Goal: Information Seeking & Learning: Learn about a topic

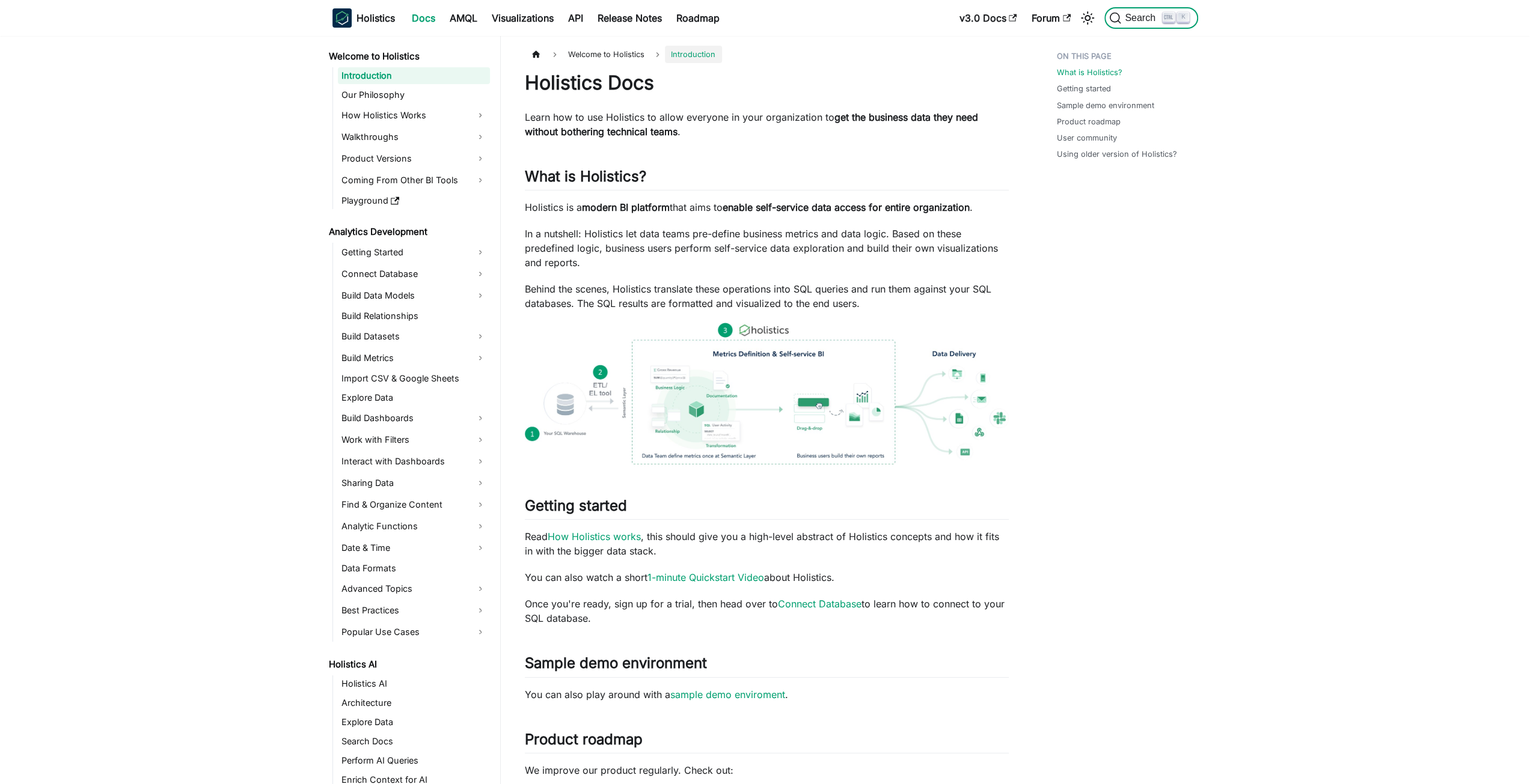
click at [1118, 14] on icon "Search (Ctrl+K)" at bounding box center [1115, 18] width 10 height 10
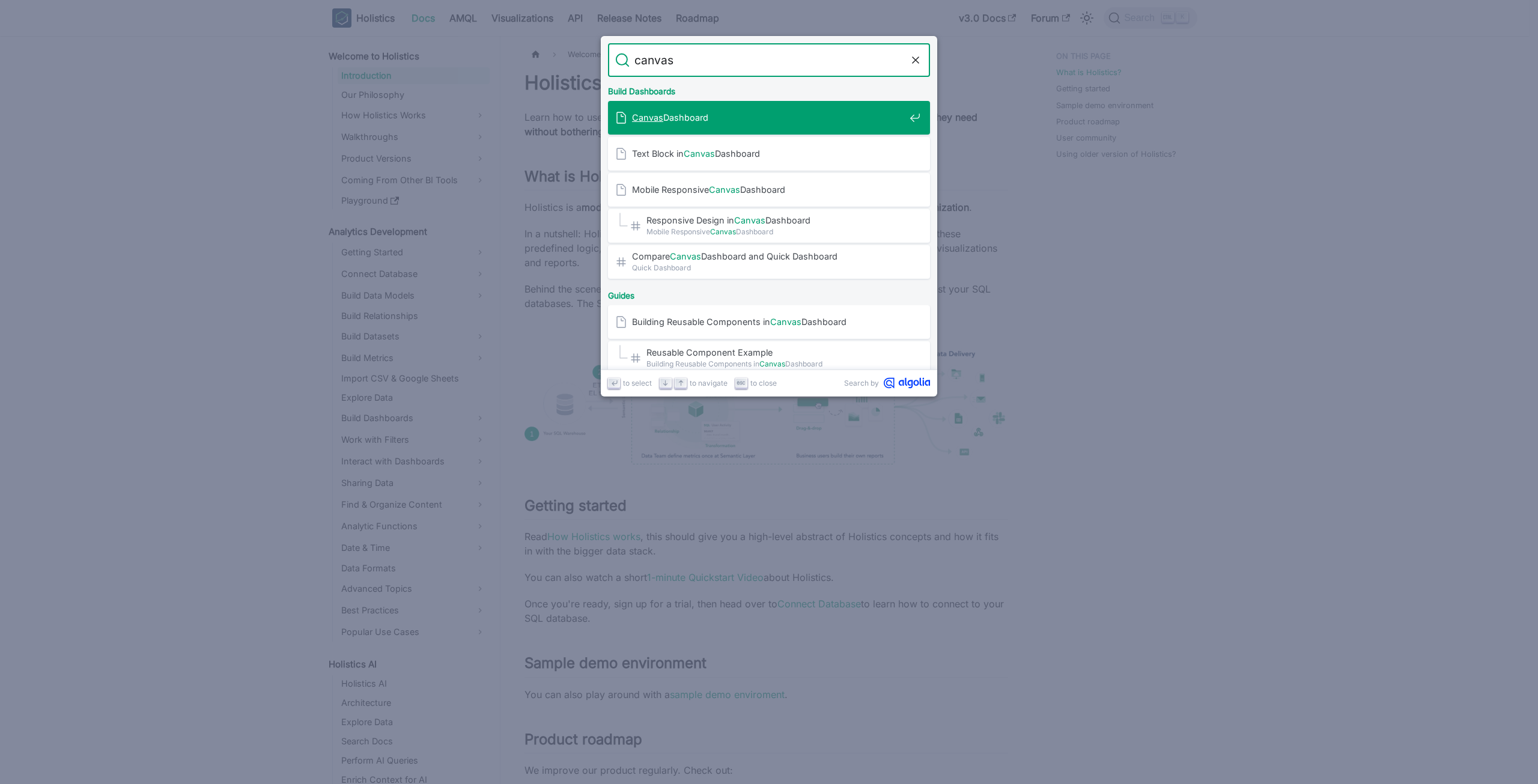
type input "canvas"
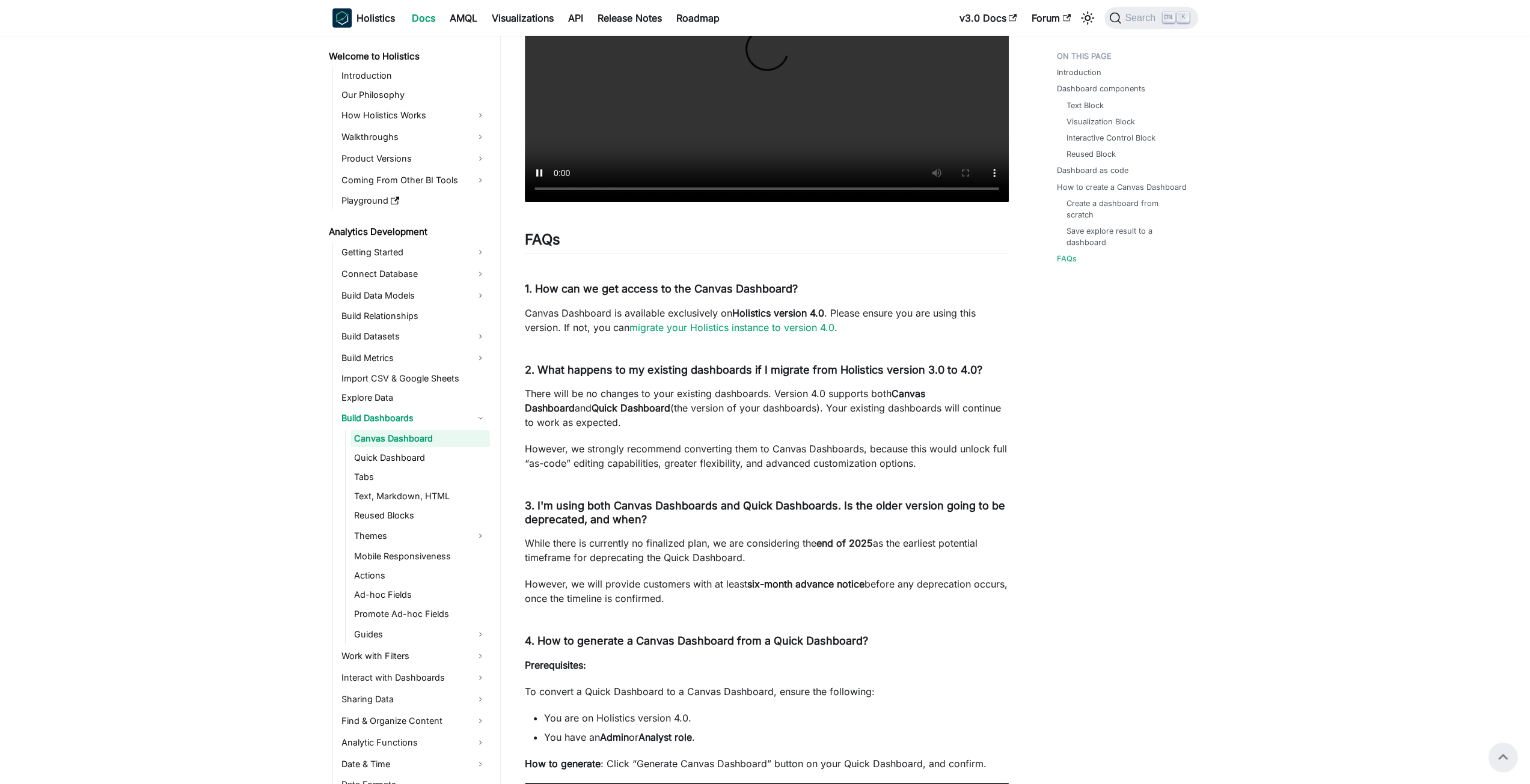
scroll to position [3513, 0]
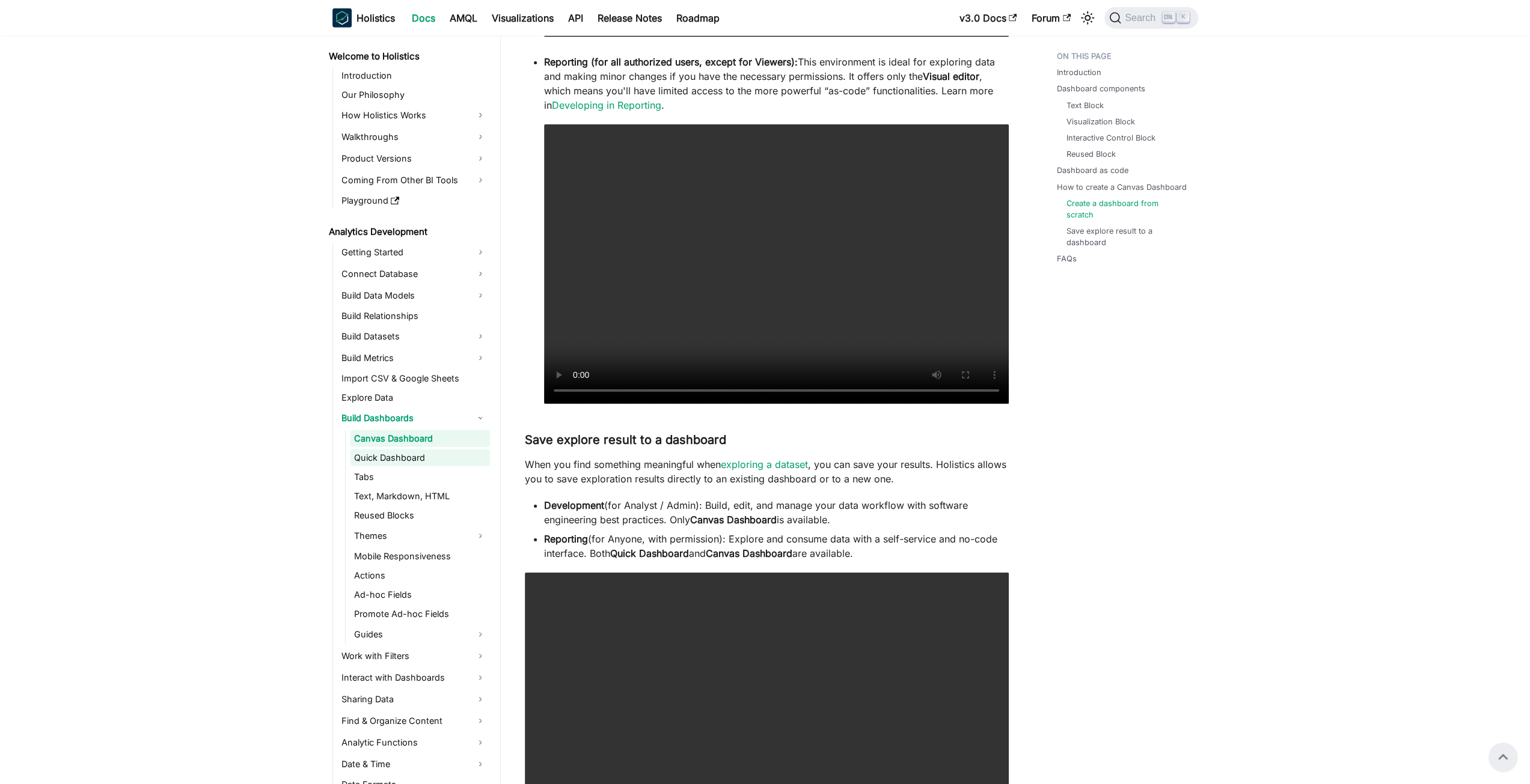
click at [409, 457] on link "Quick Dashboard" at bounding box center [420, 457] width 139 height 17
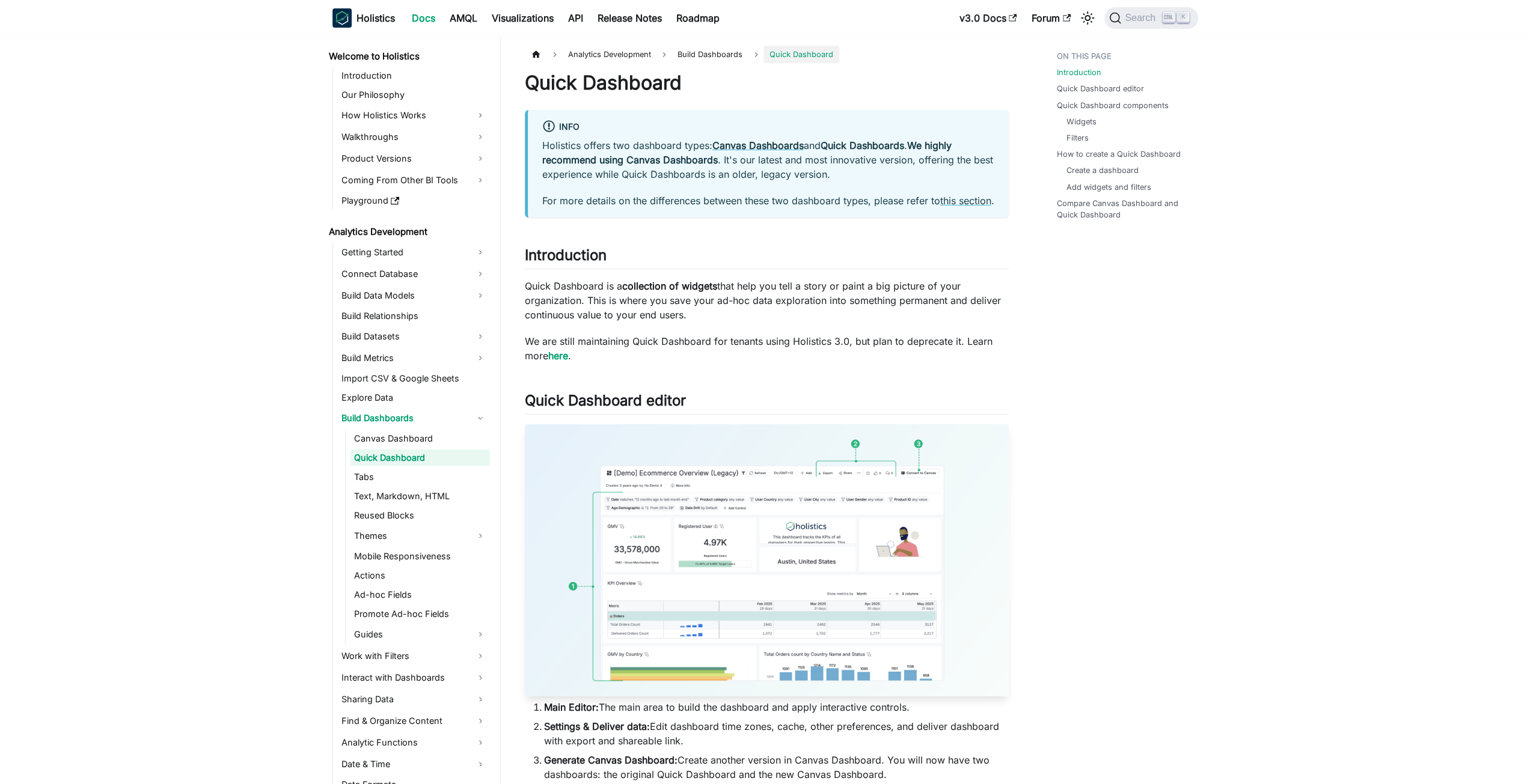
click at [411, 464] on link "Quick Dashboard" at bounding box center [420, 457] width 139 height 17
click at [413, 474] on link "Tabs" at bounding box center [420, 477] width 139 height 17
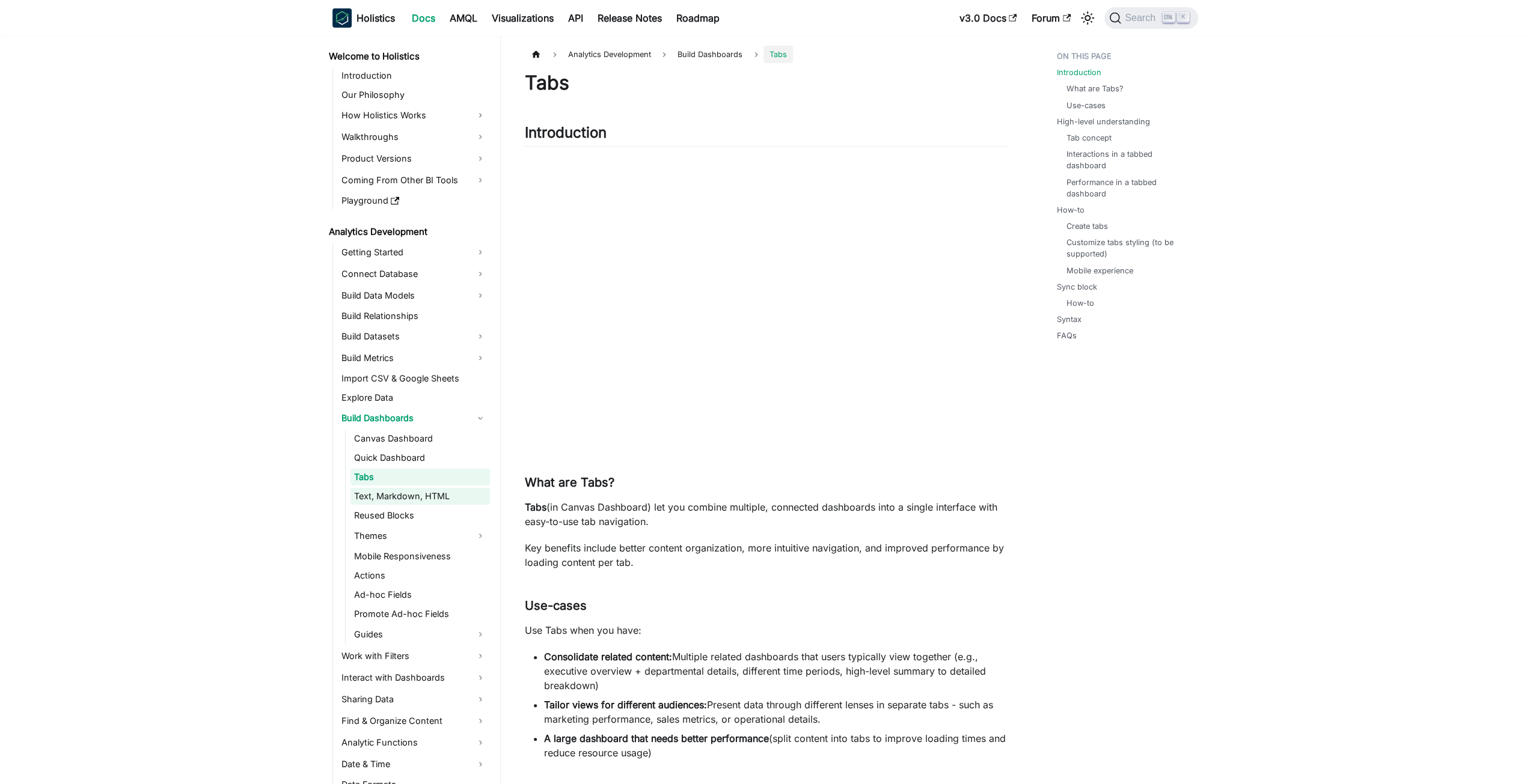
click at [413, 499] on link "Text, Markdown, HTML" at bounding box center [420, 496] width 139 height 17
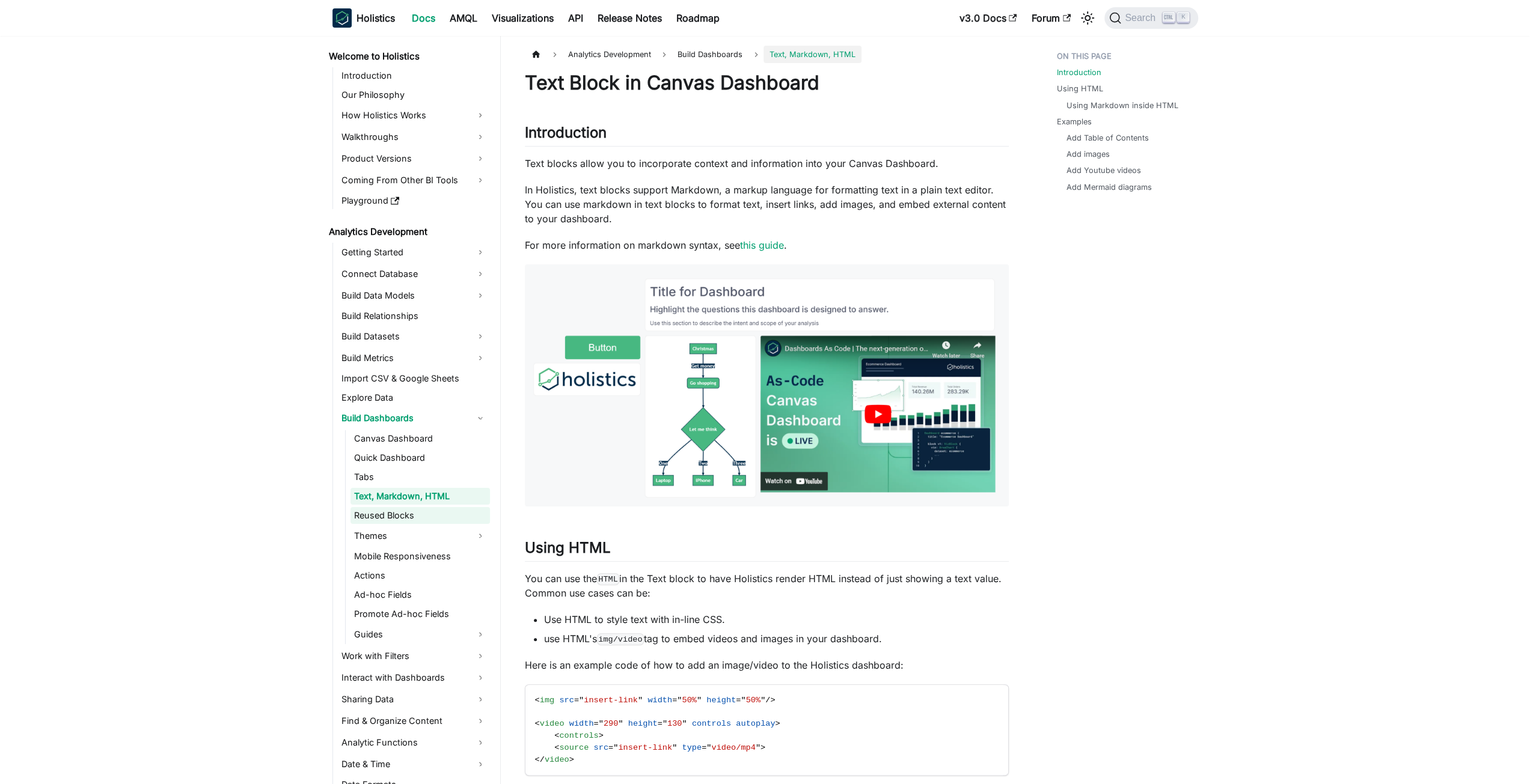
click at [413, 511] on link "Reused Blocks" at bounding box center [420, 515] width 139 height 17
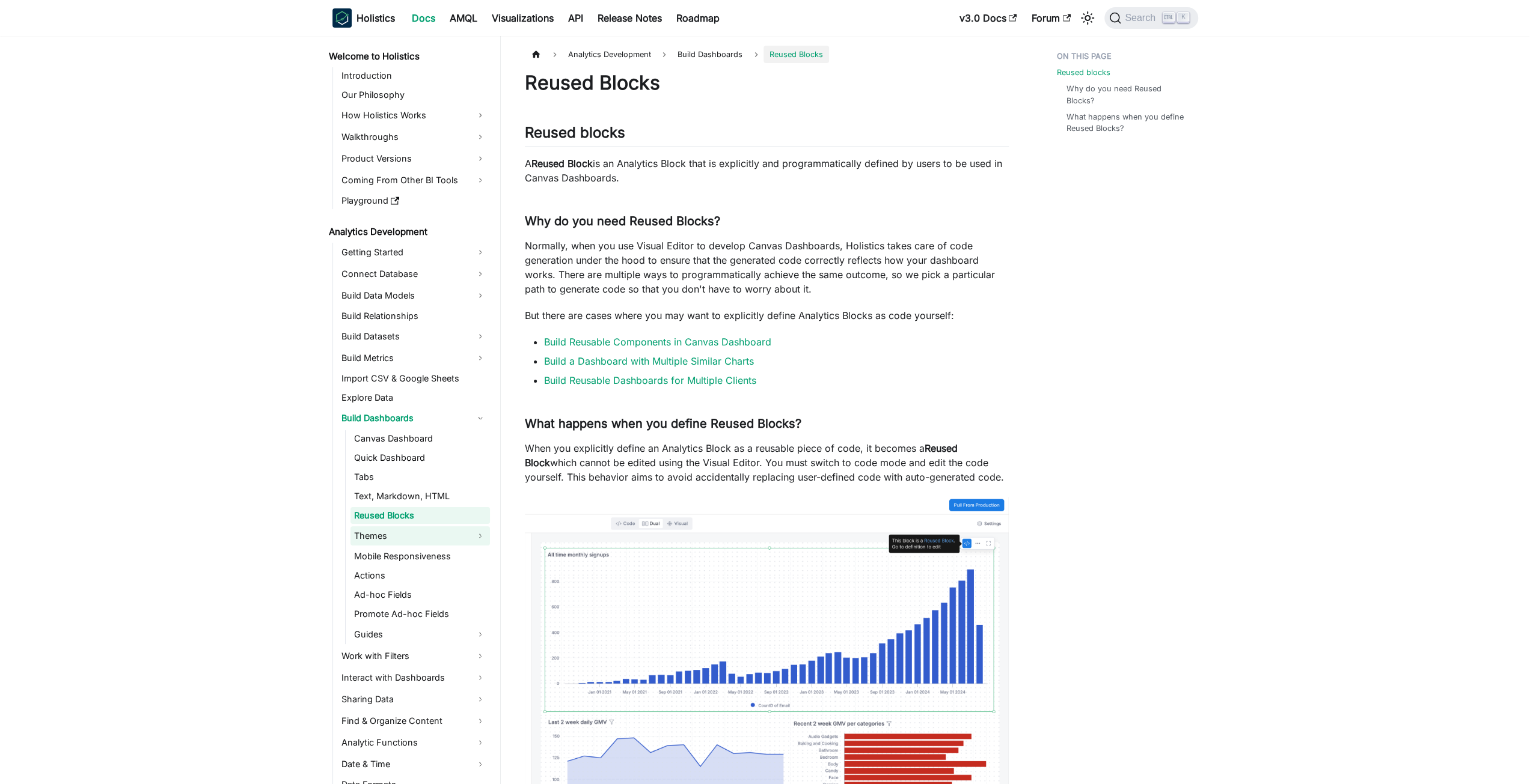
click at [413, 528] on link "Themes" at bounding box center [420, 536] width 139 height 19
click at [415, 586] on link "Mobile Responsiveness" at bounding box center [420, 594] width 139 height 17
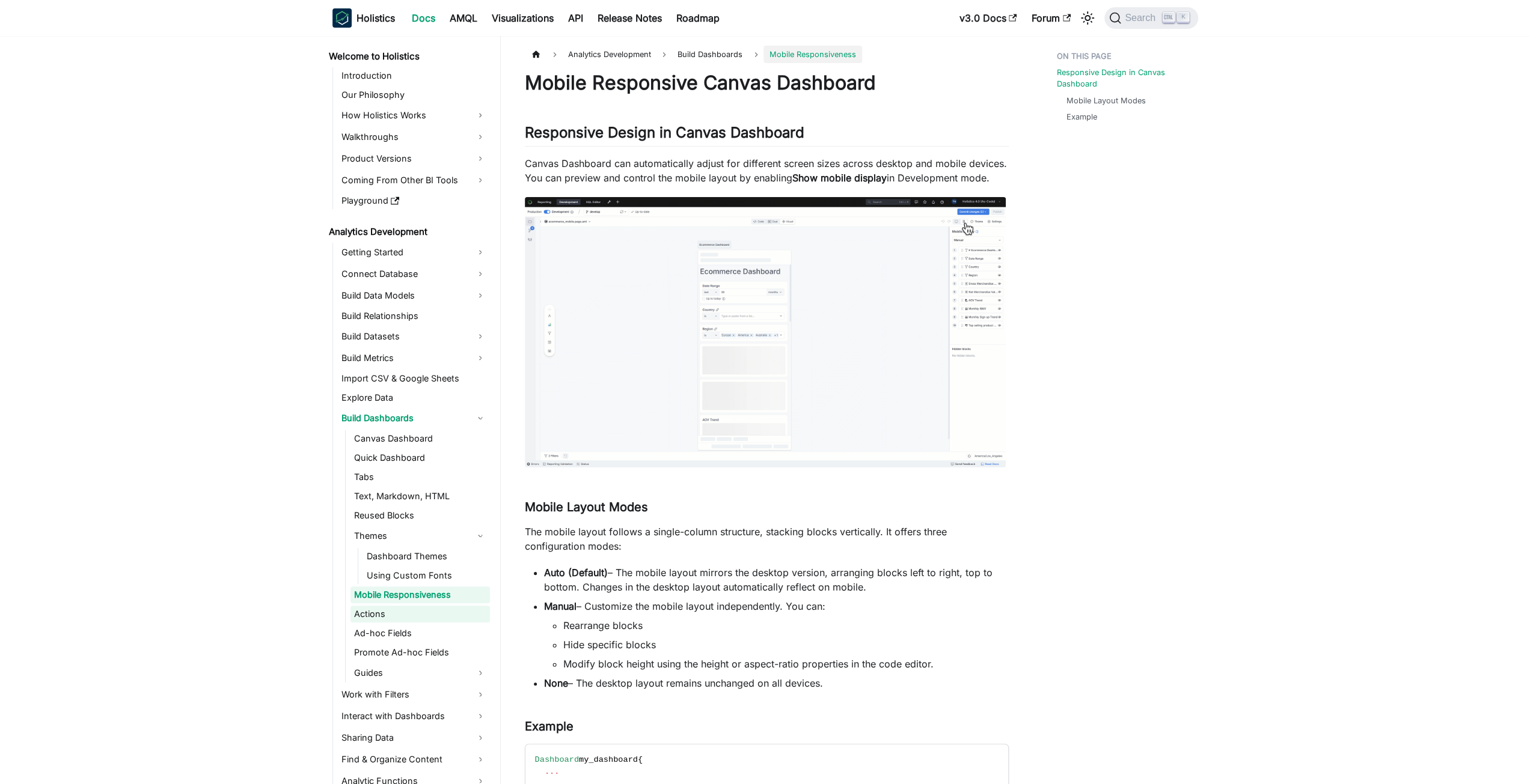
click at [411, 611] on link "Actions" at bounding box center [420, 614] width 139 height 17
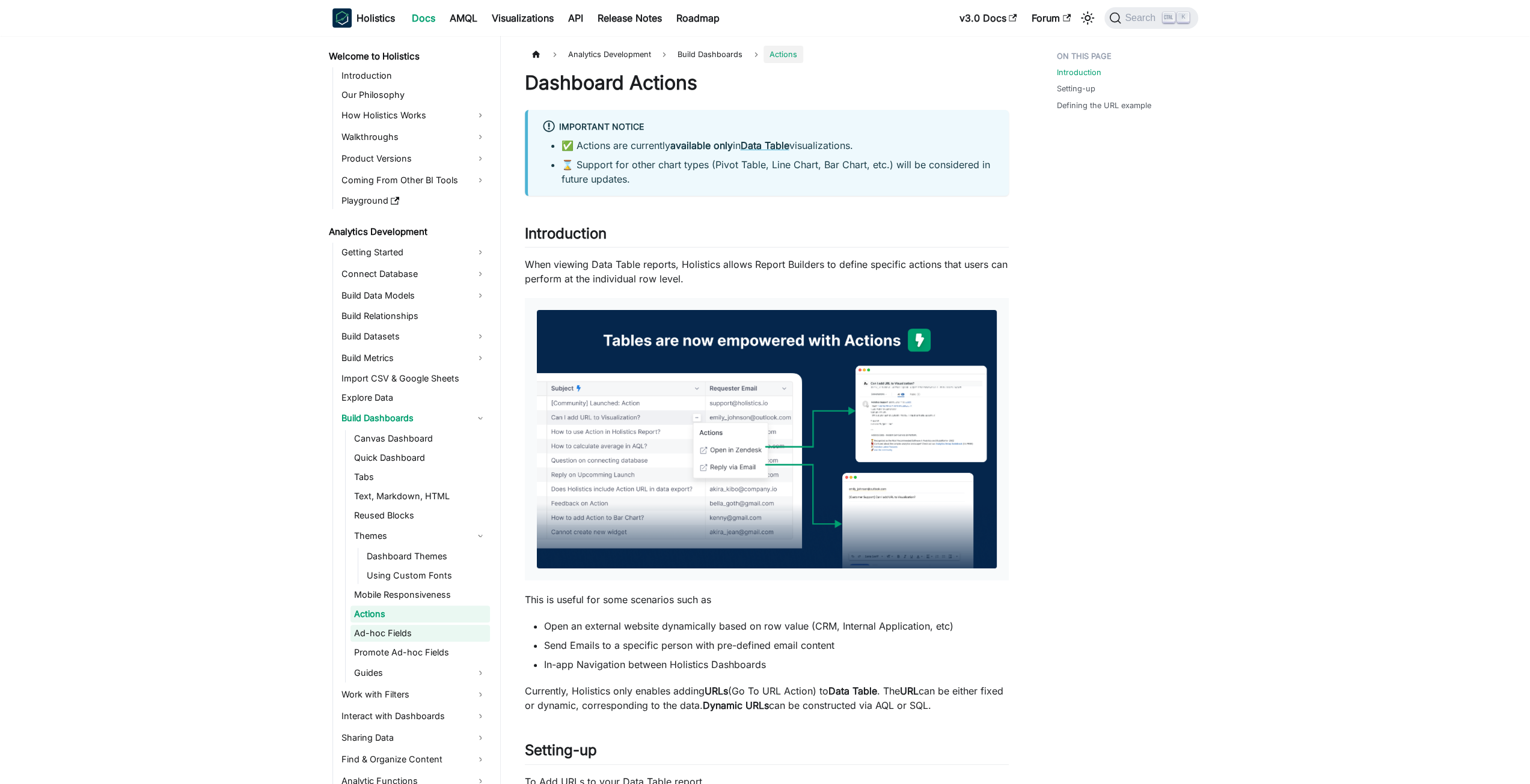
click at [408, 627] on link "Ad-hoc Fields" at bounding box center [420, 633] width 139 height 17
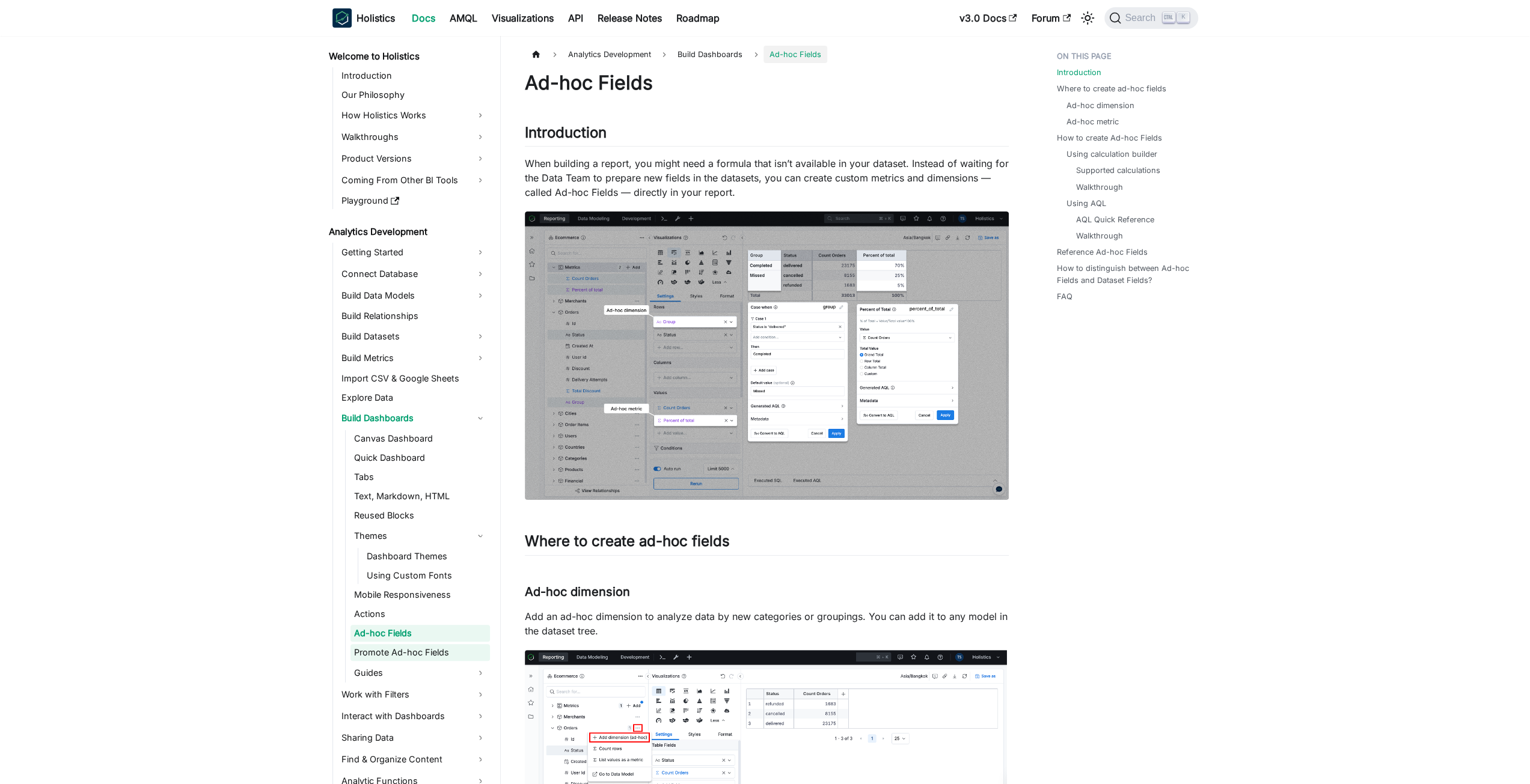
scroll to position [7, 0]
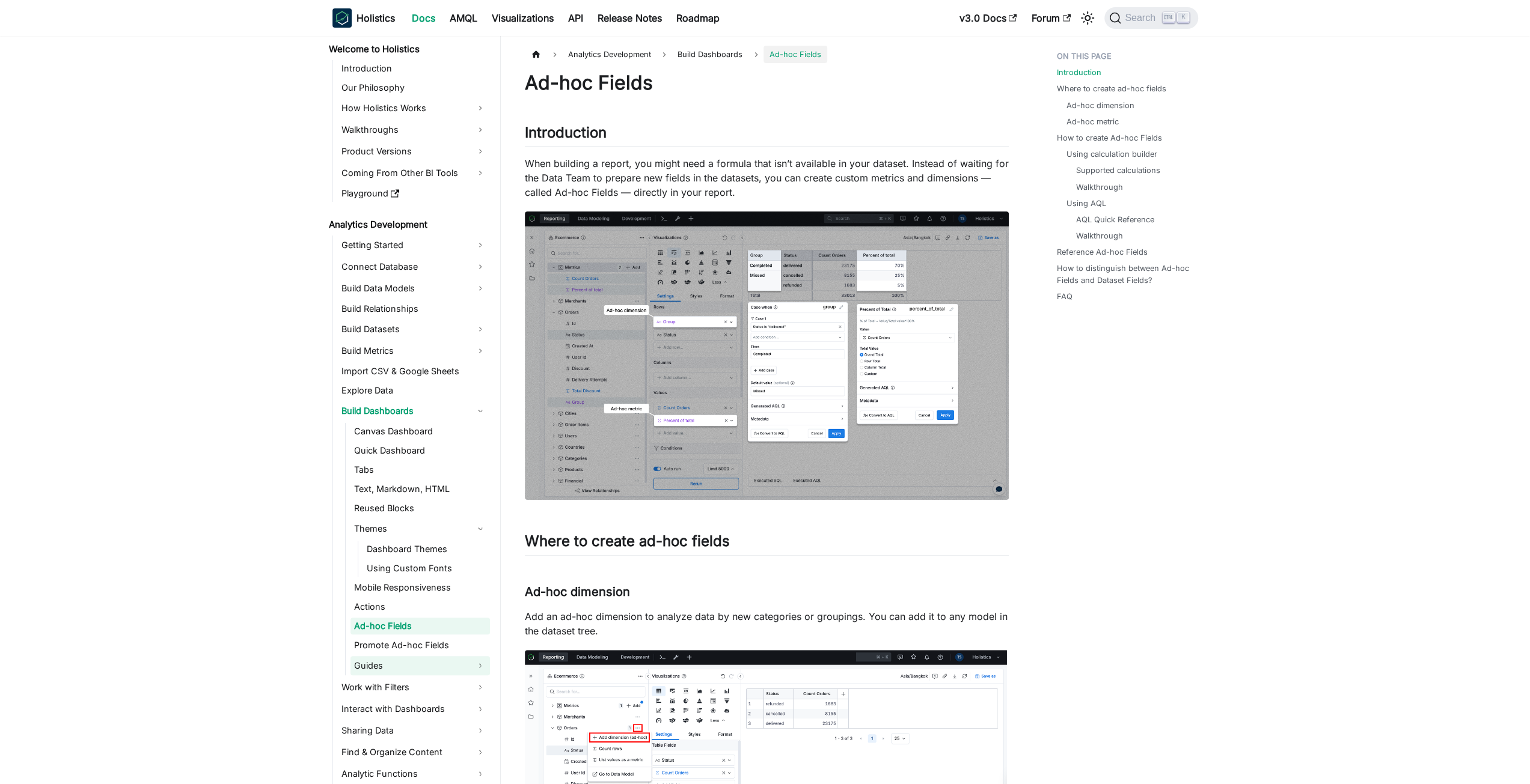
click at [407, 662] on link "Guides" at bounding box center [420, 666] width 139 height 19
click at [409, 668] on link "Guides" at bounding box center [420, 666] width 139 height 19
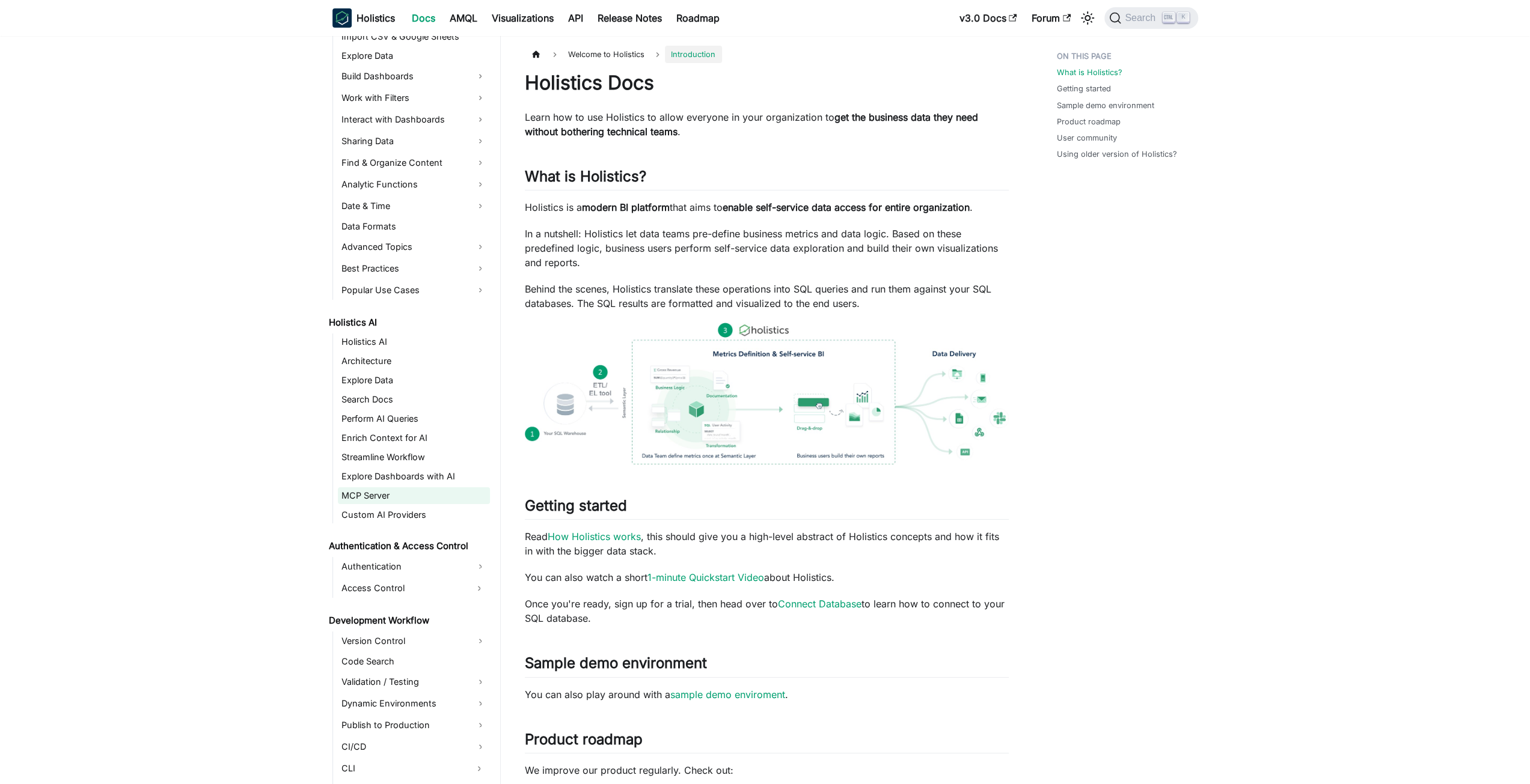
scroll to position [361, 0]
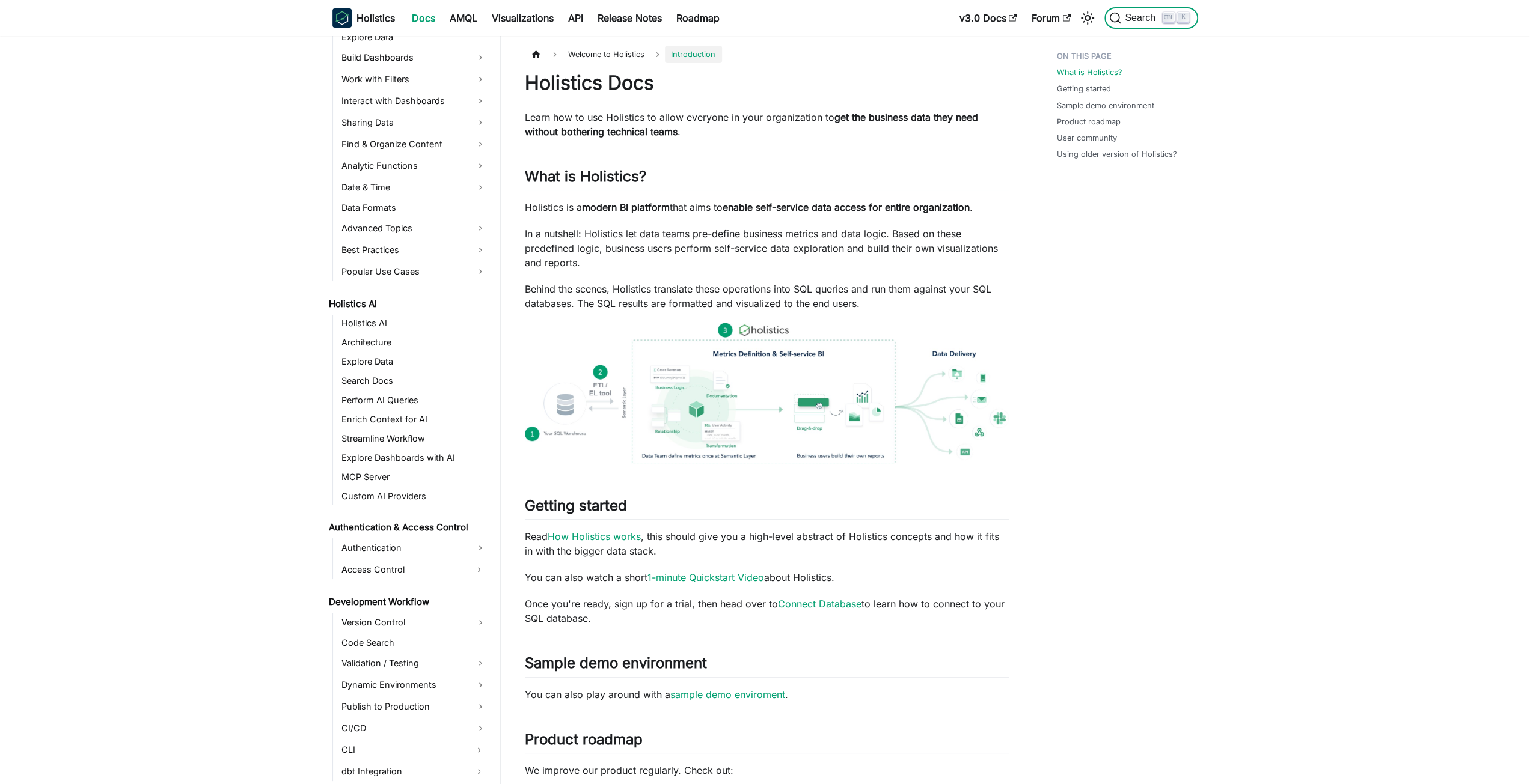
click at [1131, 13] on span "Search" at bounding box center [1142, 18] width 42 height 11
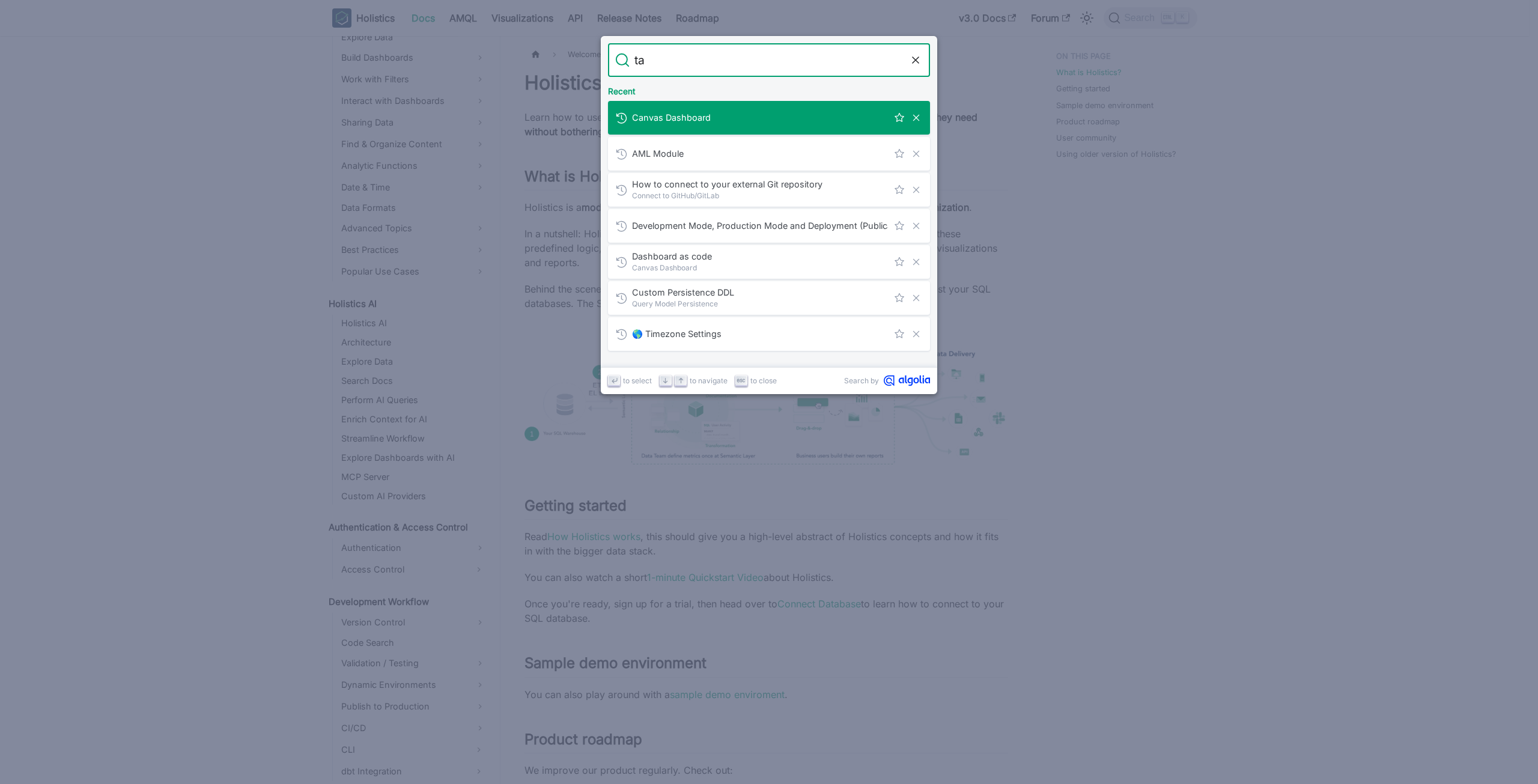
type input "tab"
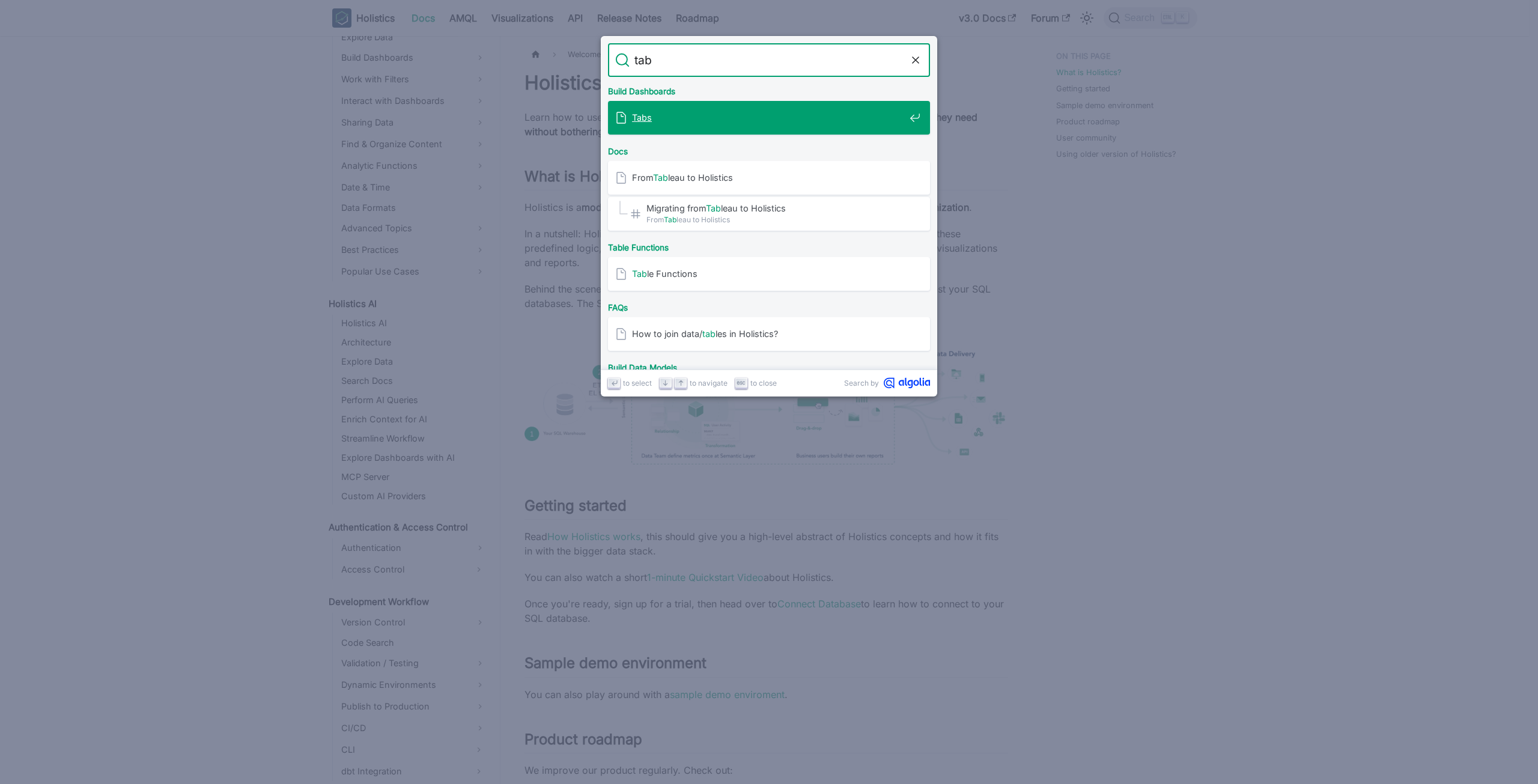
click at [794, 121] on span "Tabs" at bounding box center [768, 117] width 273 height 12
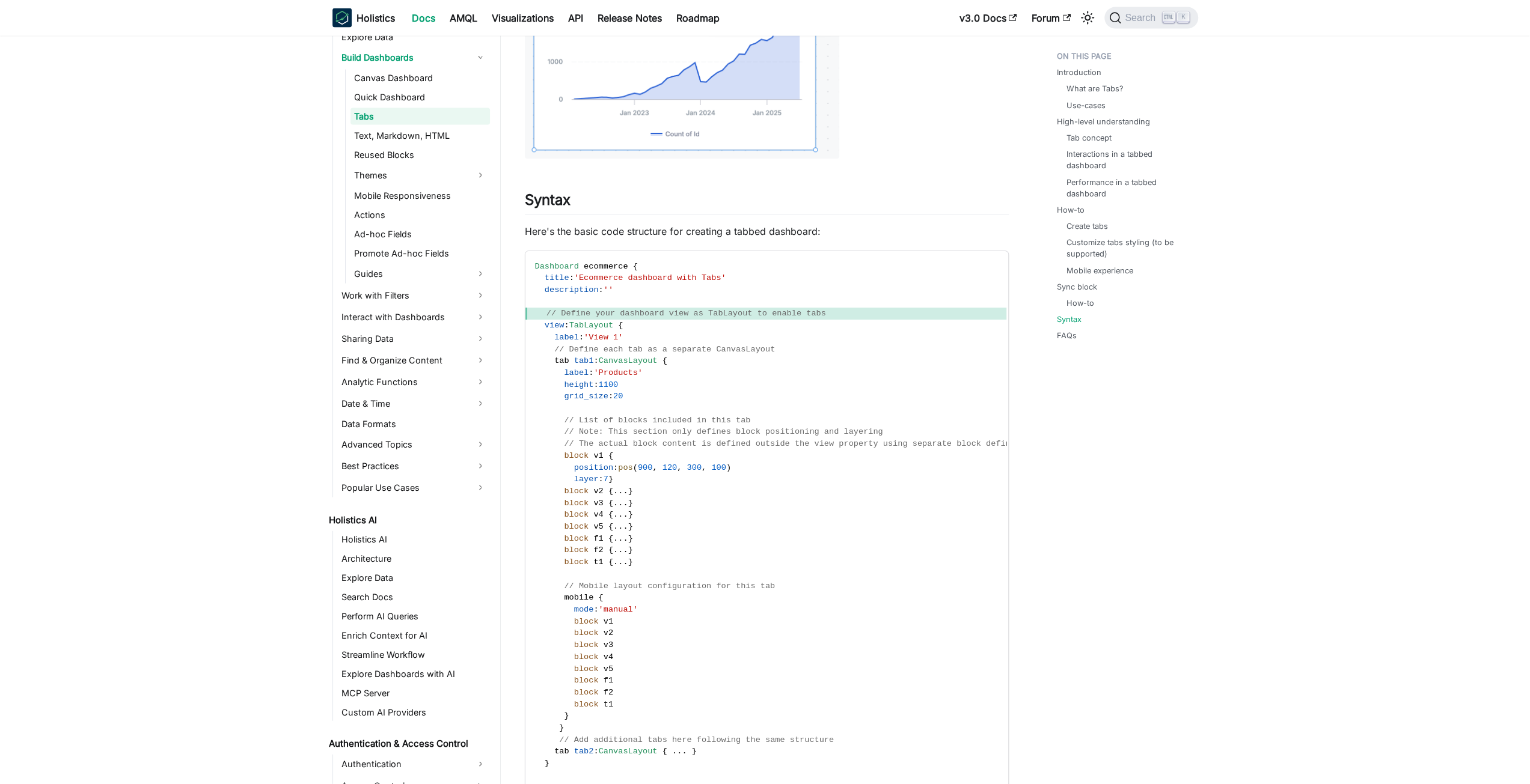
scroll to position [2764, 0]
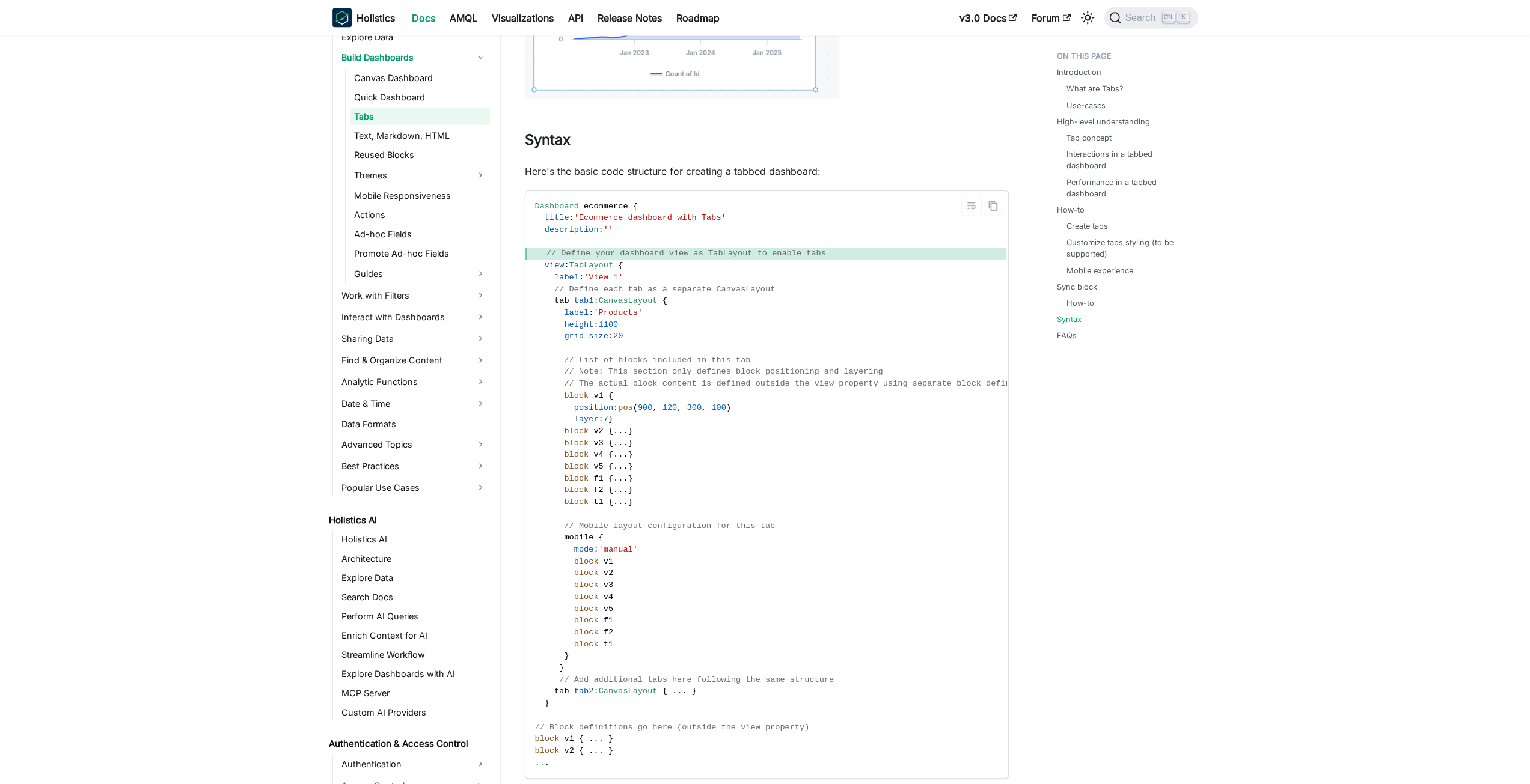
click at [678, 434] on code "Dashboard ecommerce { title : 'Ecommerce dashboard with Tabs' description : '' …" at bounding box center [787, 485] width 525 height 588
click at [608, 305] on span "CanvasLayout" at bounding box center [628, 301] width 59 height 9
click at [580, 305] on span "tab1" at bounding box center [584, 301] width 20 height 9
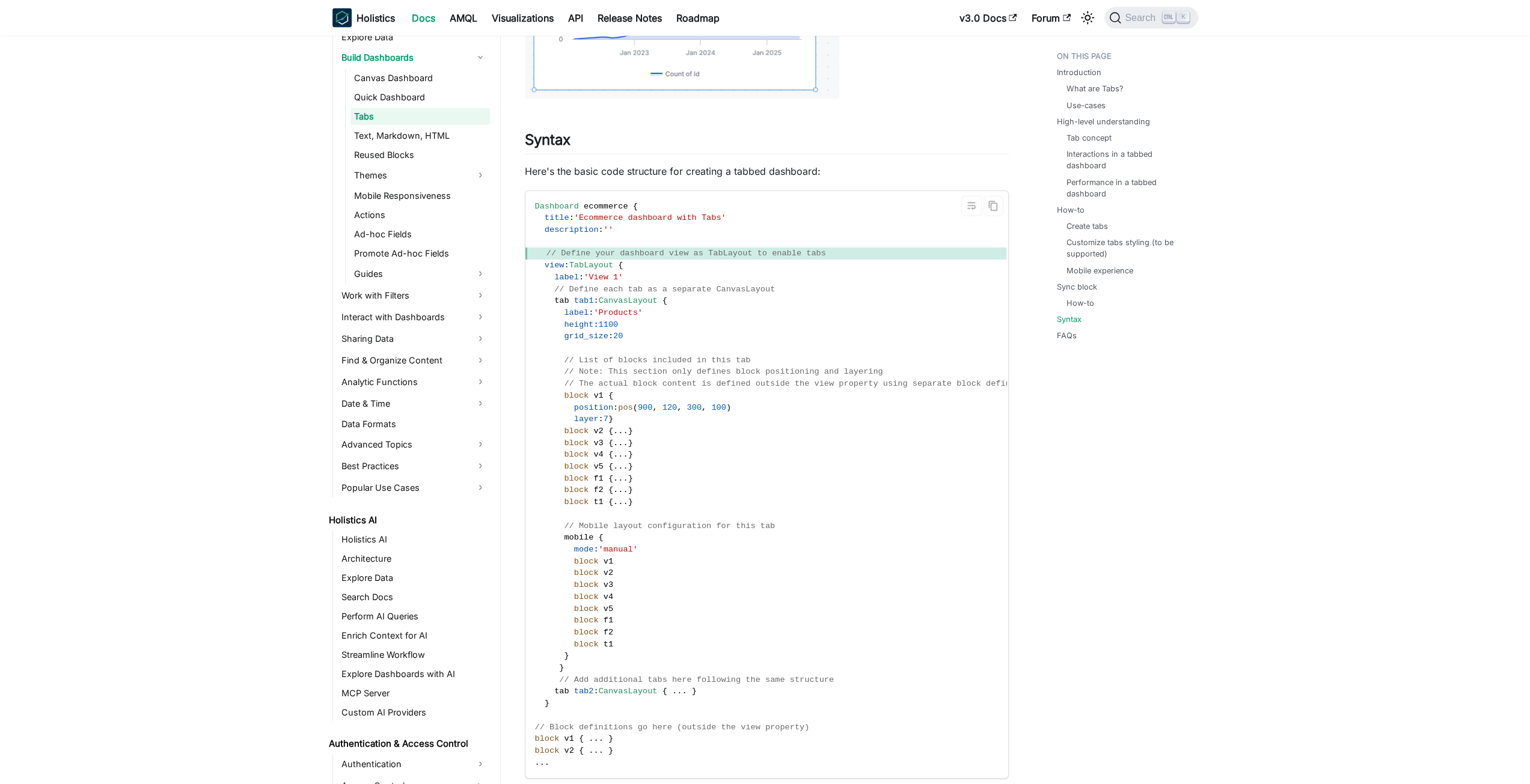
click at [570, 305] on span at bounding box center [572, 301] width 5 height 9
drag, startPoint x: 565, startPoint y: 316, endPoint x: 579, endPoint y: 314, distance: 14.1
click at [579, 305] on span "tab tab1 : CanvasLayout {" at bounding box center [601, 301] width 132 height 9
click at [563, 305] on span "tab" at bounding box center [561, 301] width 14 height 9
click at [558, 305] on span "tab" at bounding box center [561, 301] width 14 height 9
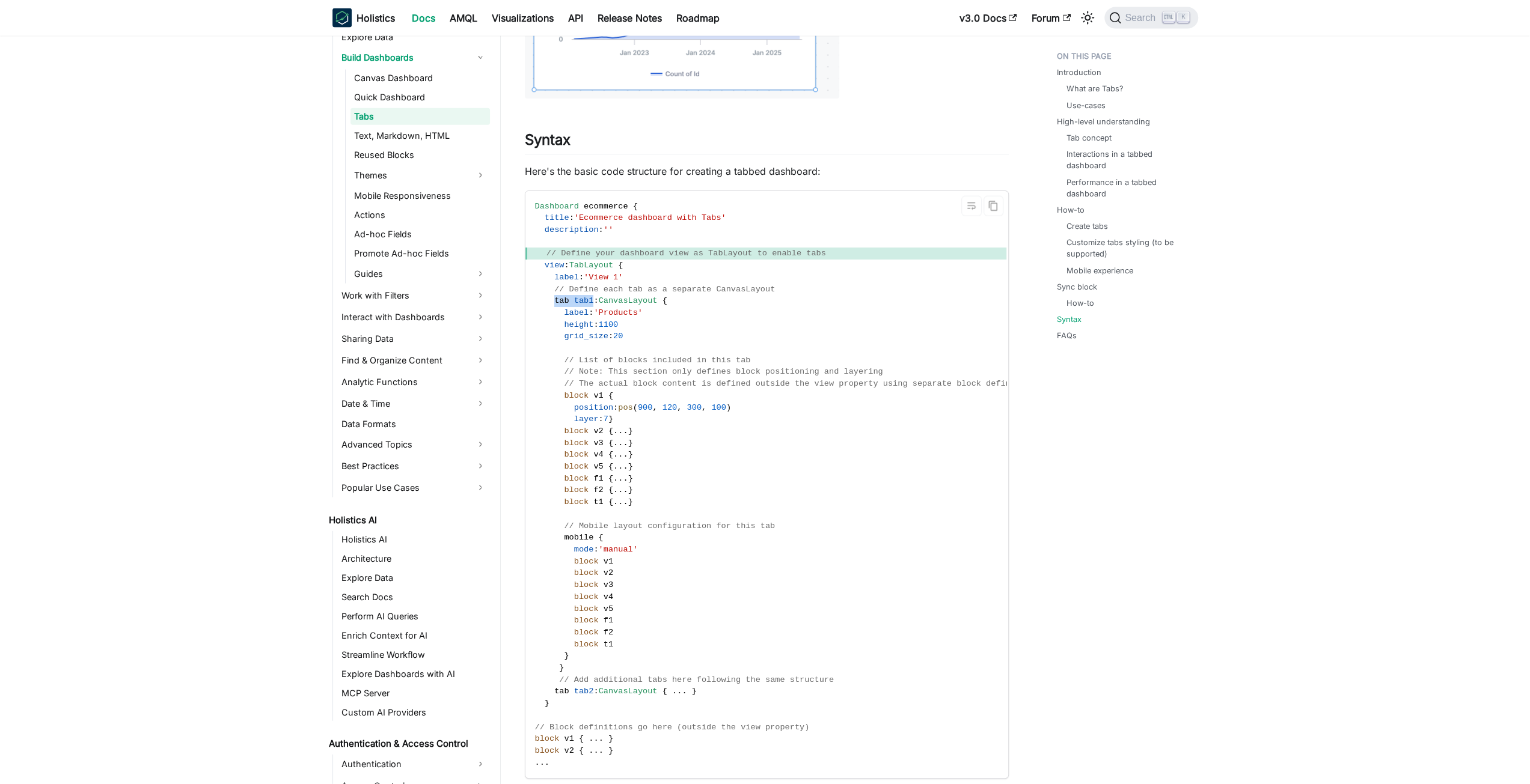
drag, startPoint x: 558, startPoint y: 314, endPoint x: 574, endPoint y: 314, distance: 16.0
click at [574, 305] on span "tab tab1 : CanvasLayout {" at bounding box center [601, 301] width 132 height 9
click at [393, 82] on link "Canvas Dashboard" at bounding box center [420, 78] width 139 height 17
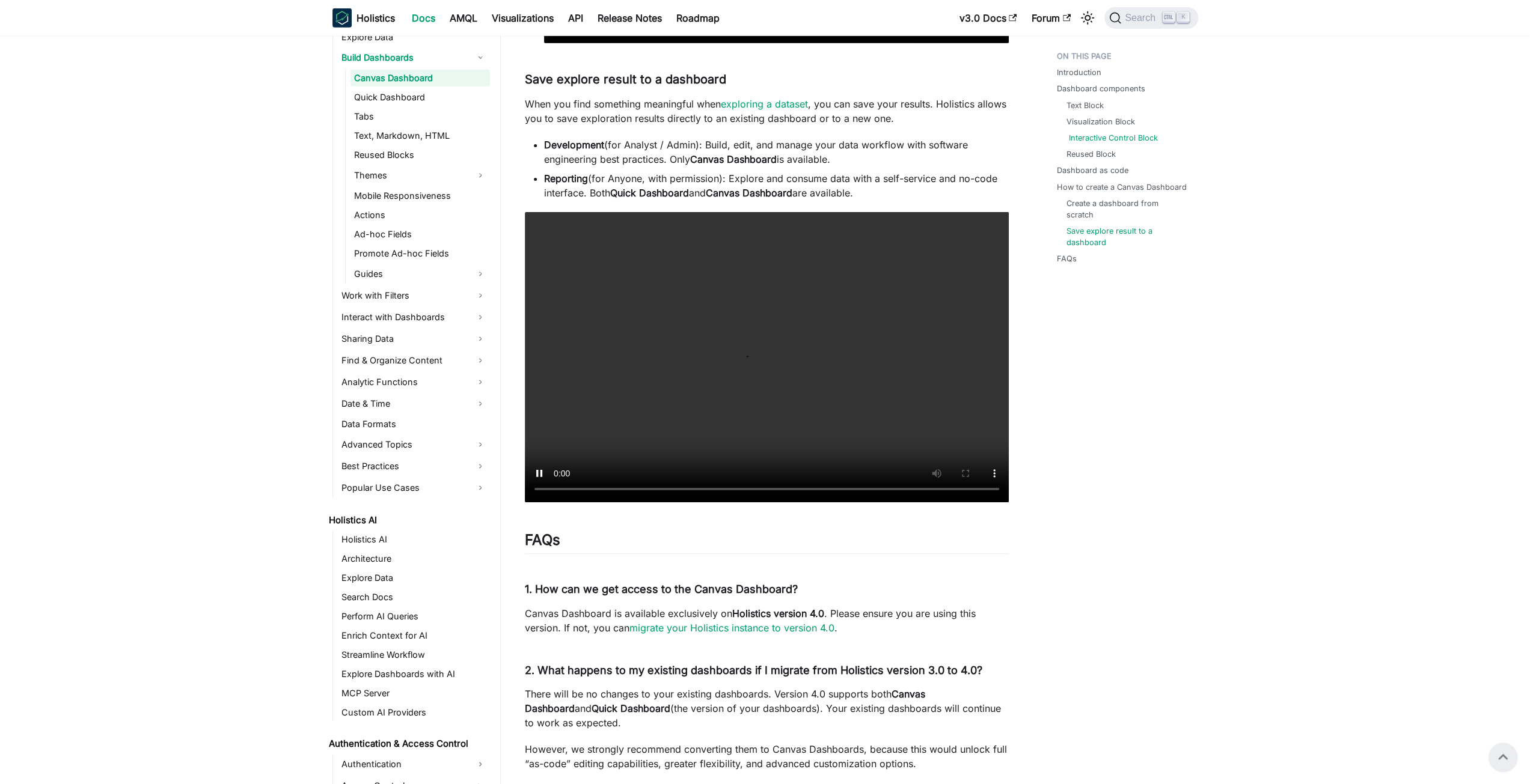
click at [1089, 138] on link "Interactive Control Block" at bounding box center [1113, 138] width 89 height 12
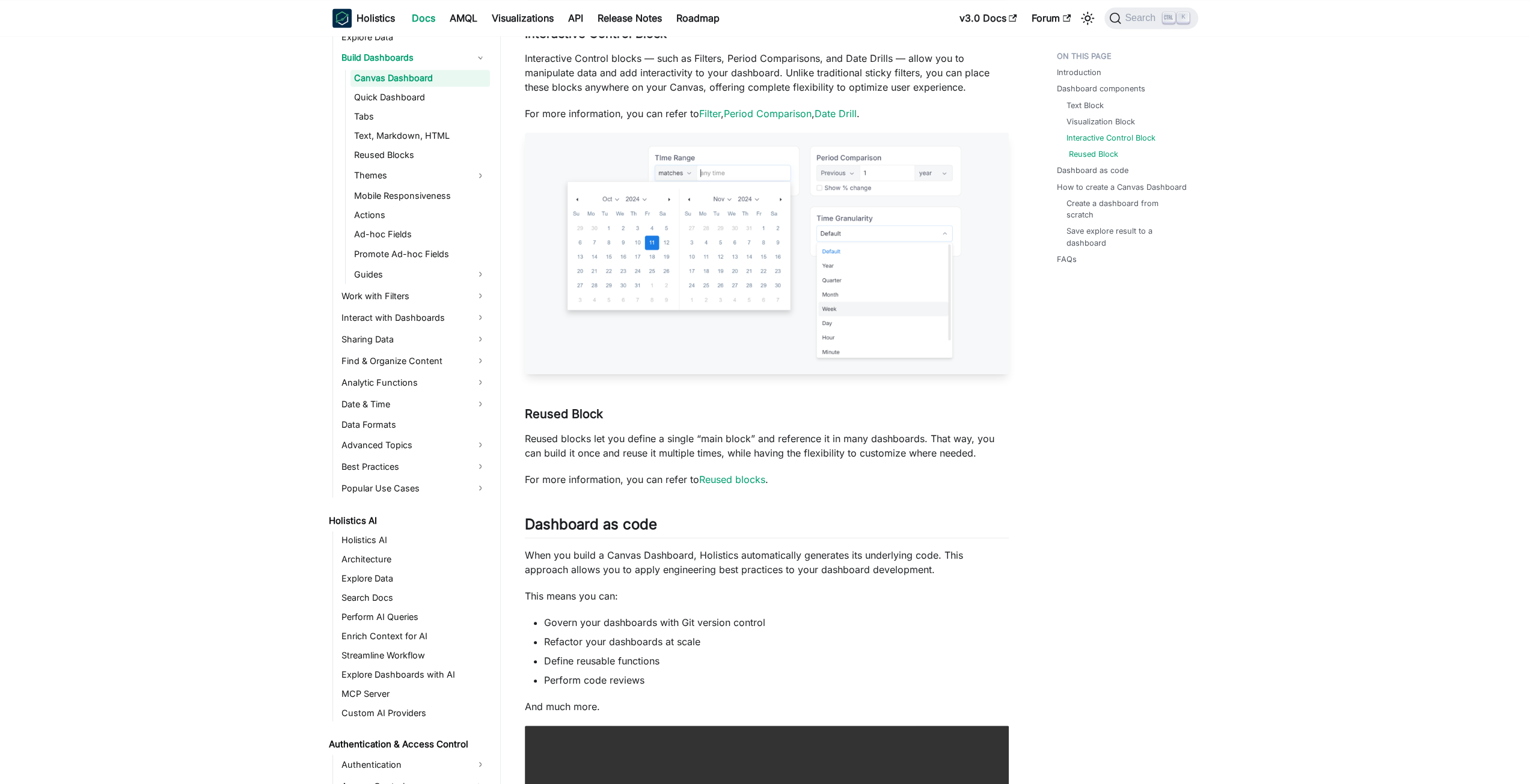
click at [1103, 151] on link "Reused Block" at bounding box center [1093, 154] width 49 height 12
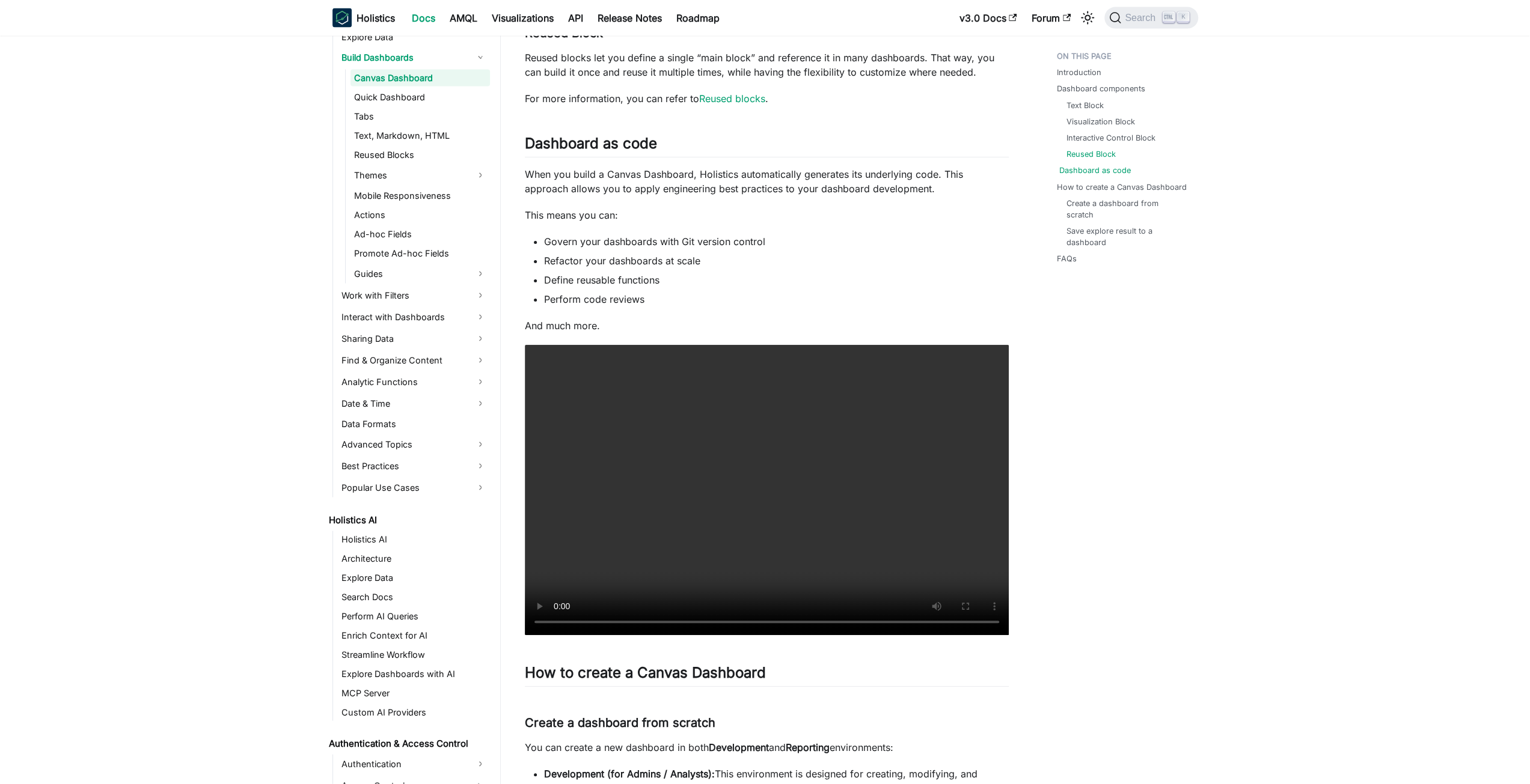
click at [1117, 172] on link "Dashboard as code" at bounding box center [1095, 170] width 72 height 12
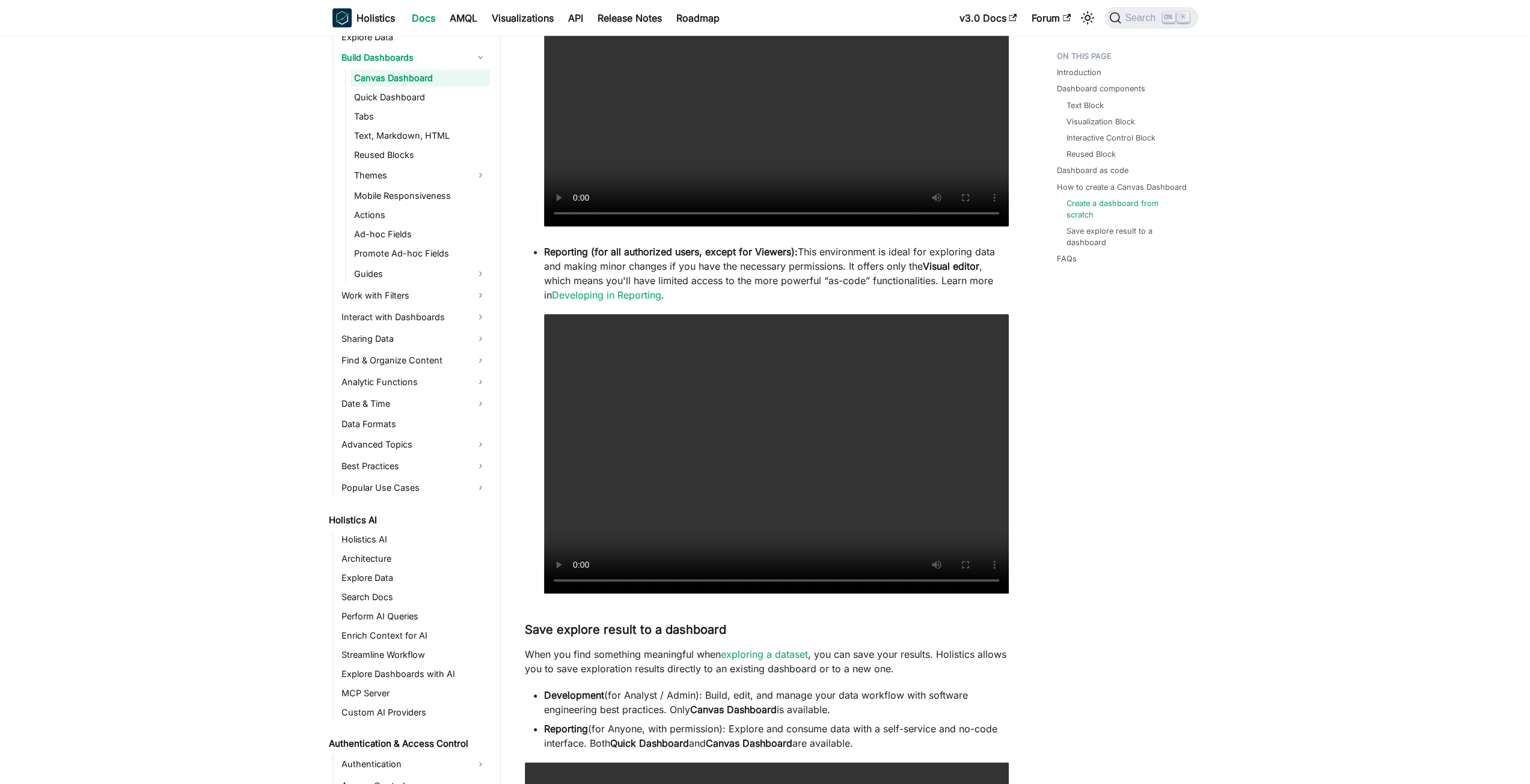
scroll to position [3383, 0]
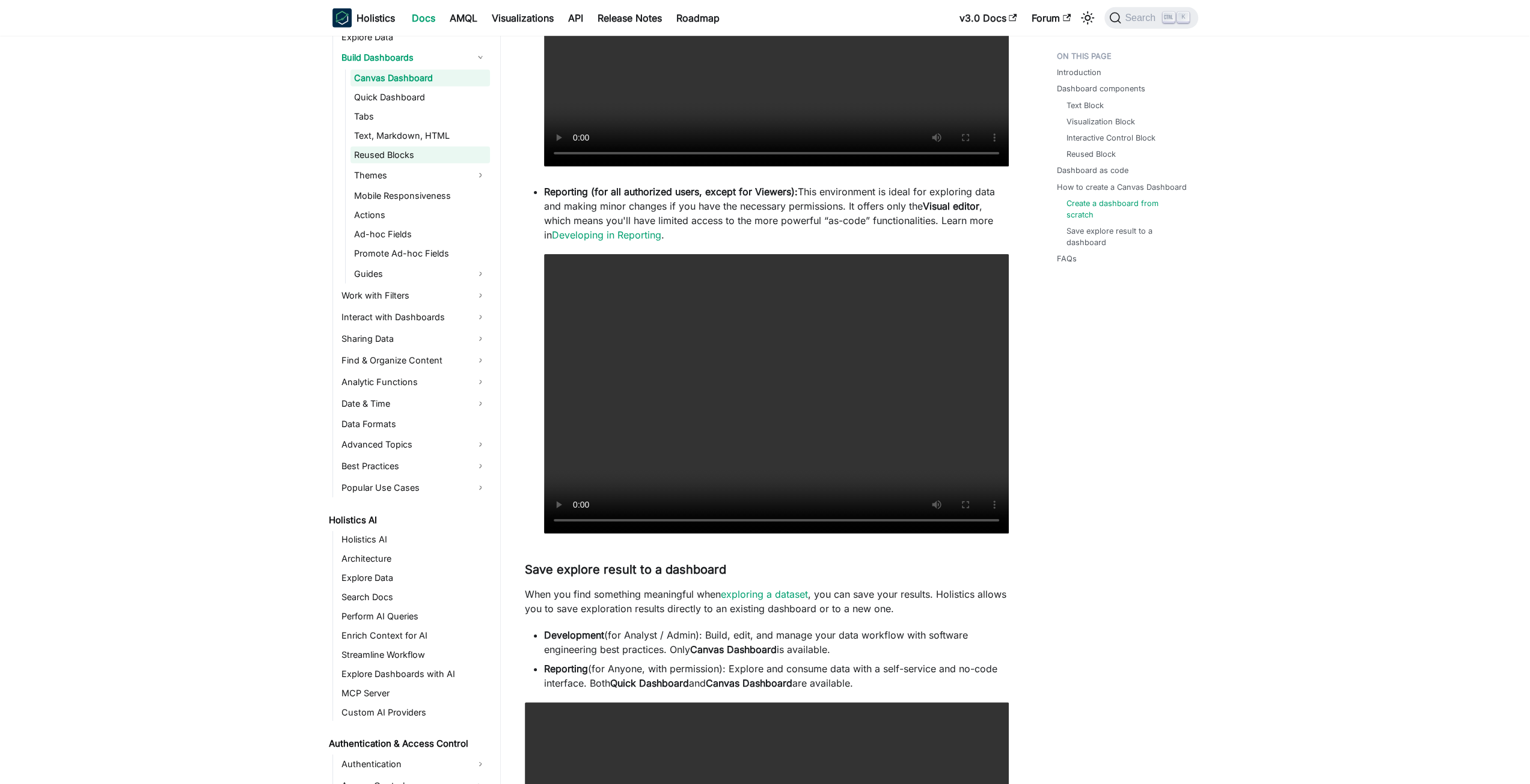
click at [410, 155] on link "Reused Blocks" at bounding box center [420, 155] width 139 height 17
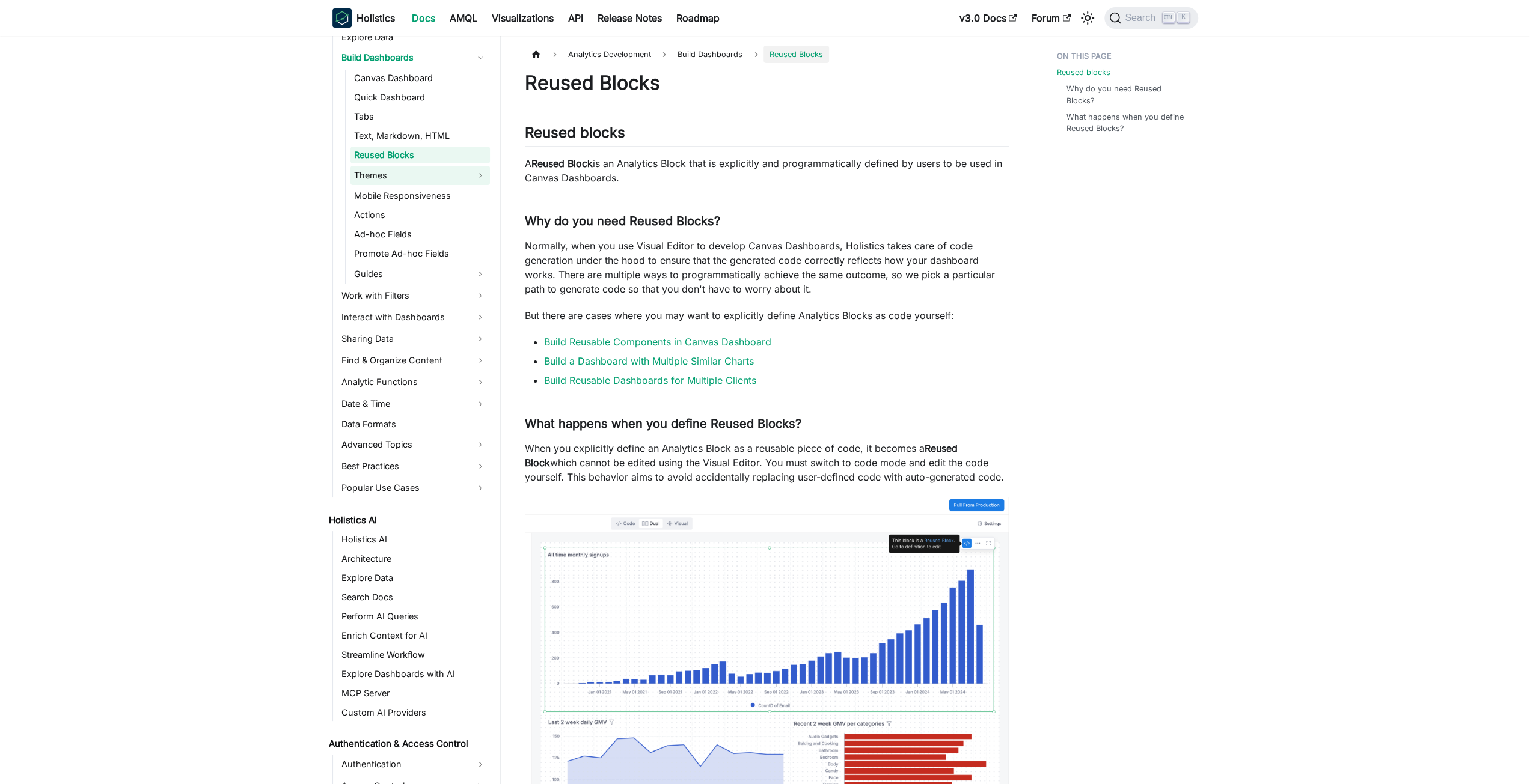
click at [414, 175] on link "Themes" at bounding box center [420, 175] width 139 height 19
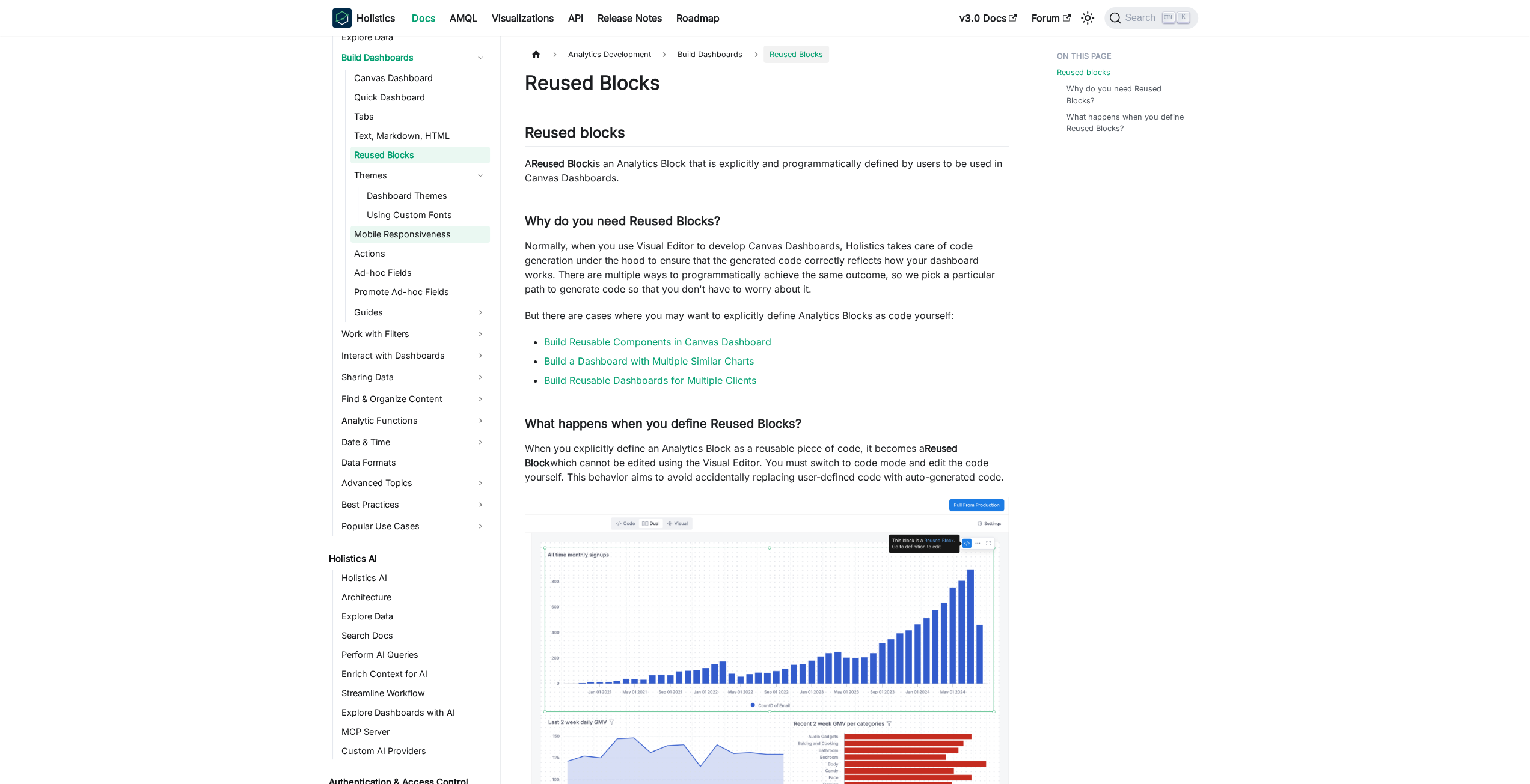
click at [401, 233] on link "Mobile Responsiveness" at bounding box center [420, 234] width 139 height 17
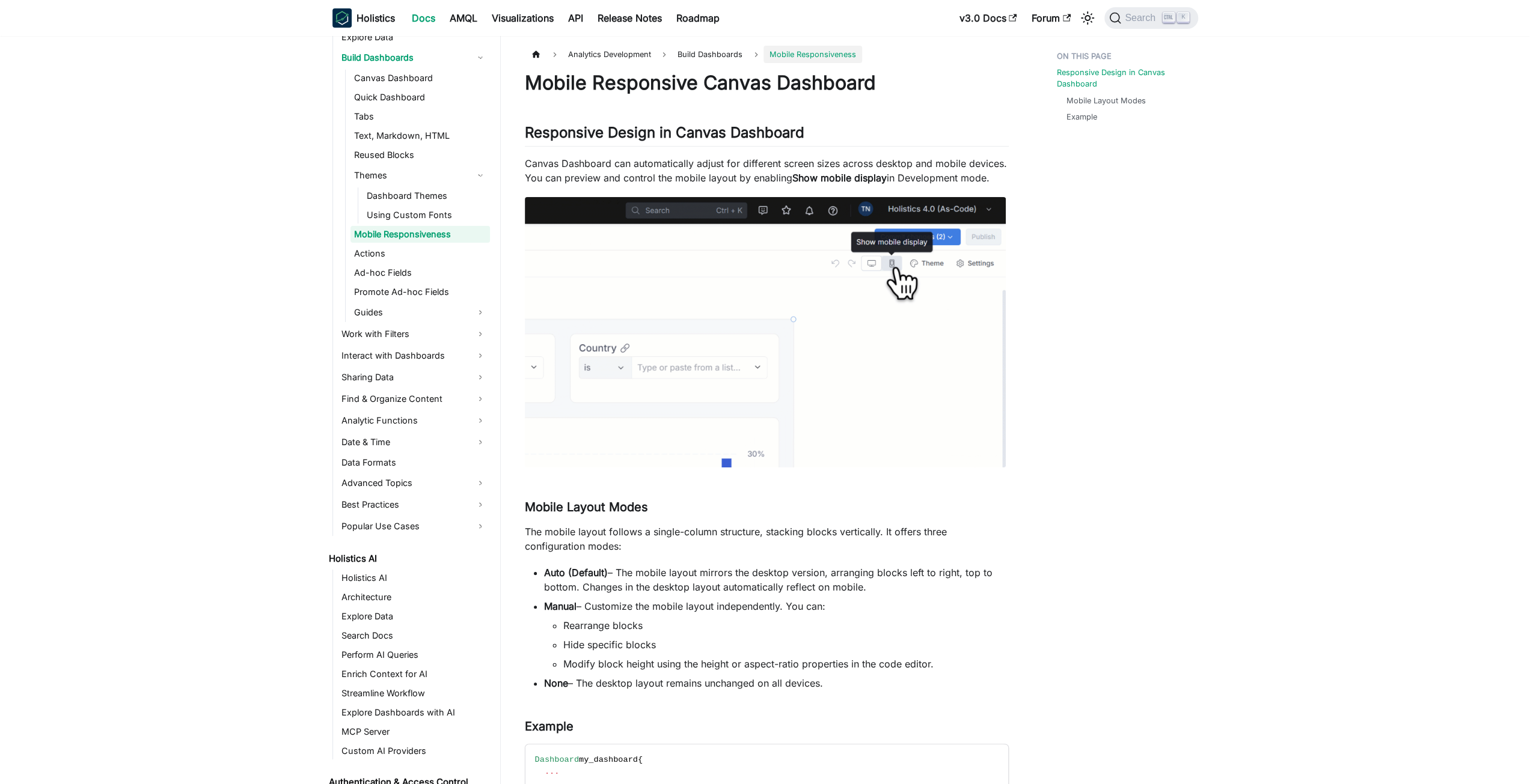
click at [396, 262] on ul "Canvas Dashboard Quick Dashboard Tabs Text, Markdown, HTML Reused Blocks Themes…" at bounding box center [417, 196] width 145 height 252
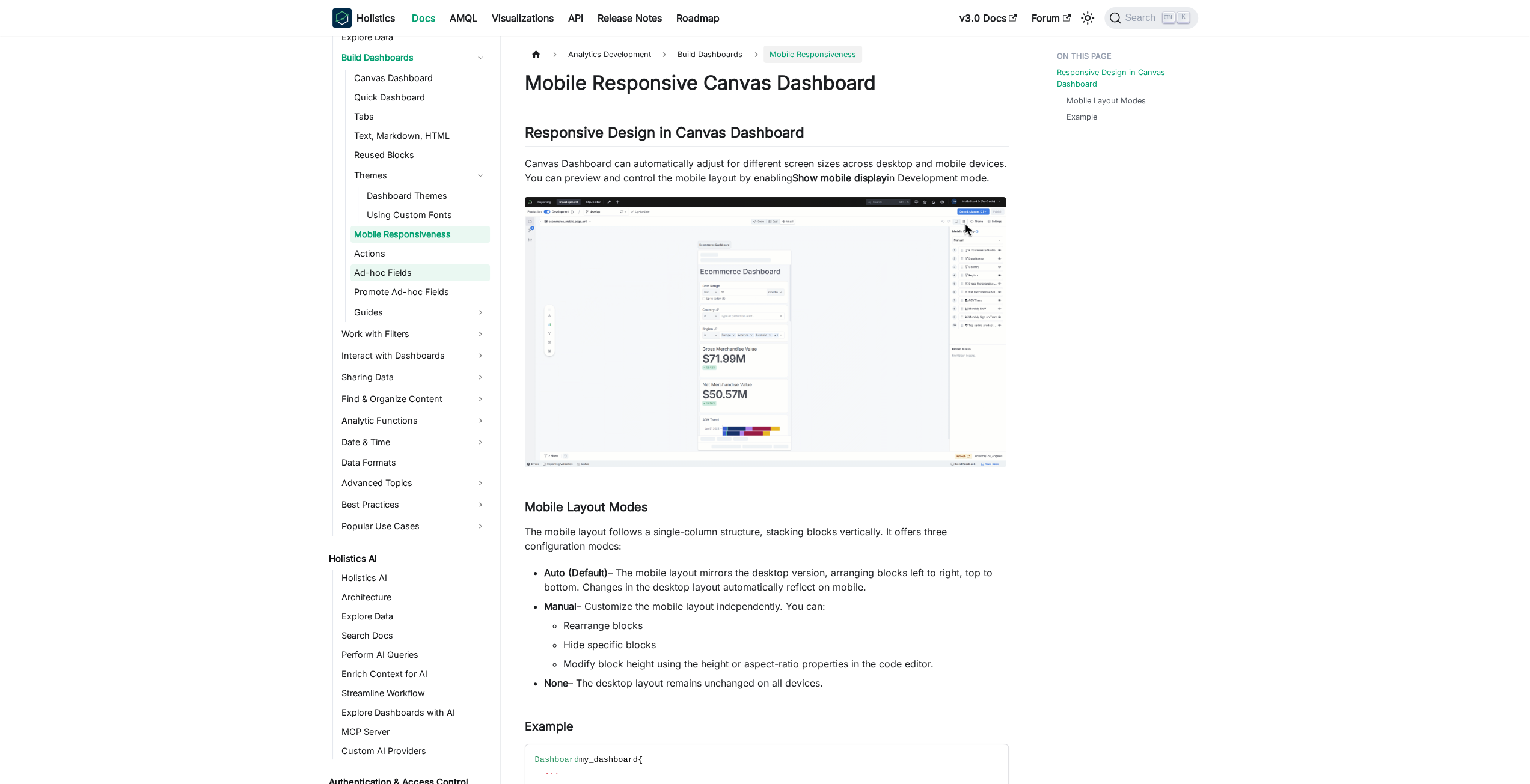
click at [398, 278] on link "Ad-hoc Fields" at bounding box center [420, 273] width 139 height 17
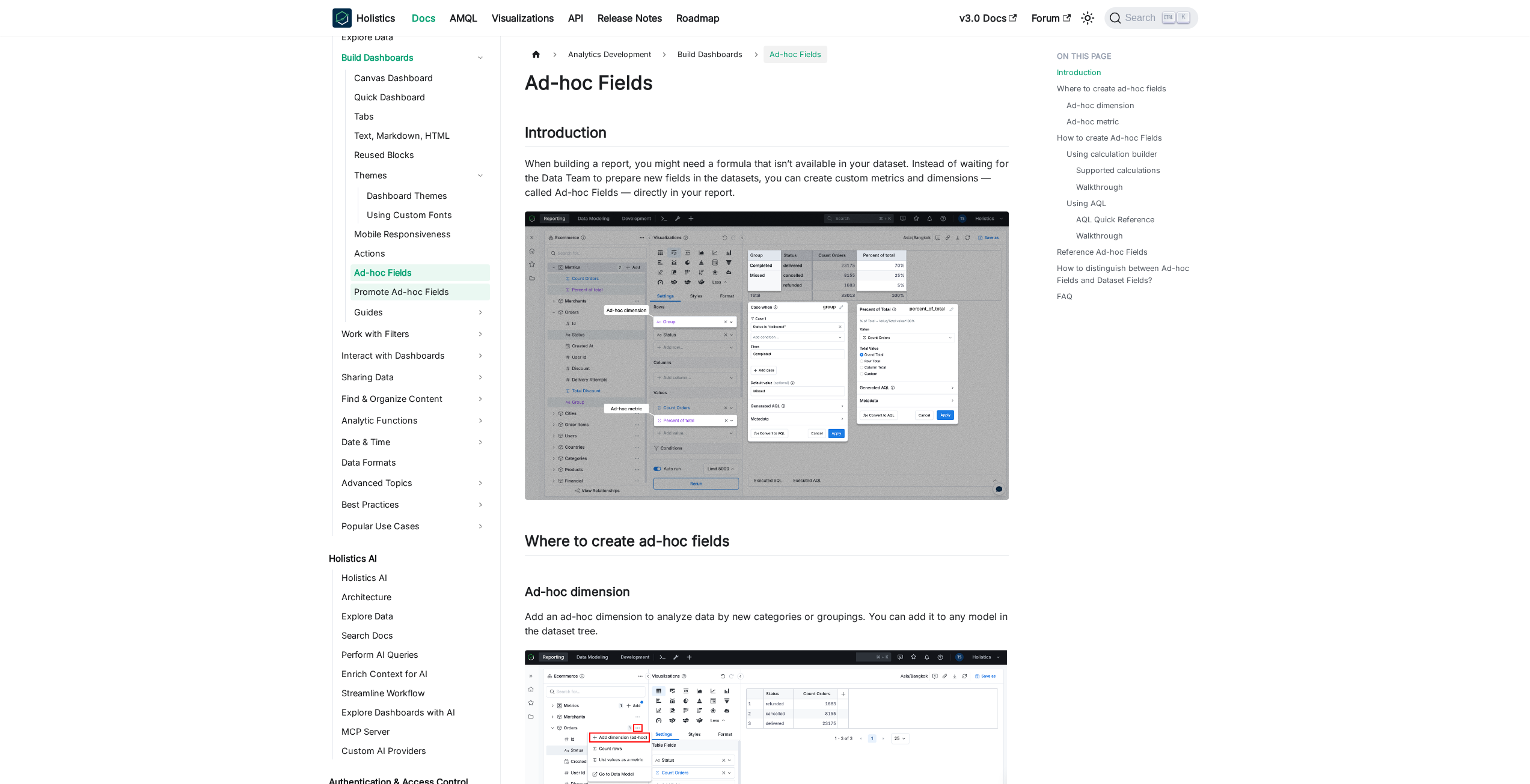
click at [404, 294] on link "Promote Ad-hoc Fields" at bounding box center [420, 292] width 139 height 17
